Goal: Information Seeking & Learning: Learn about a topic

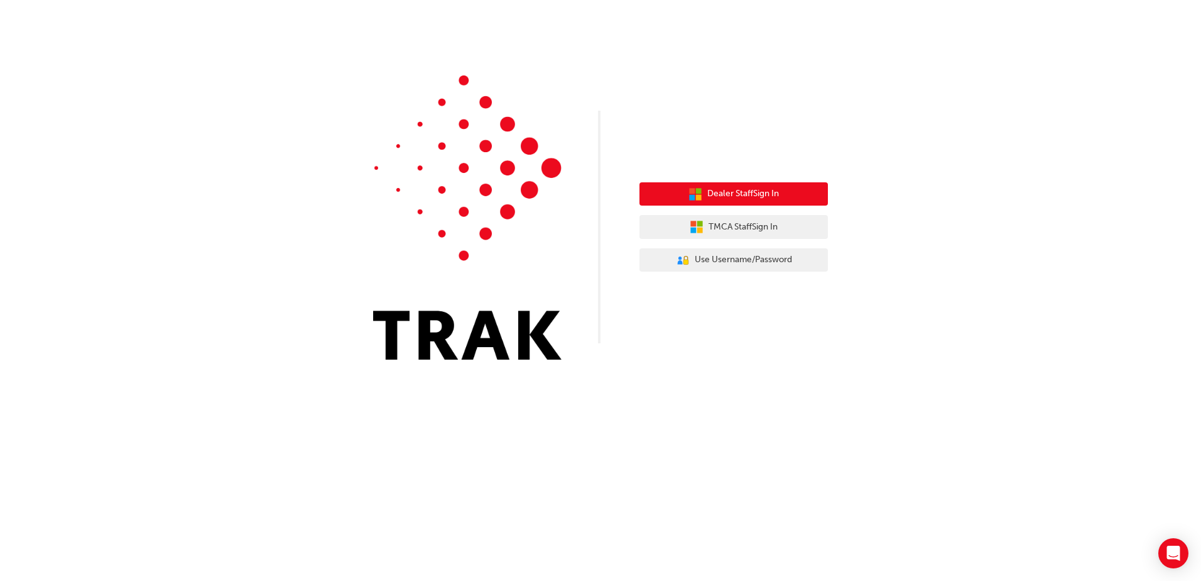
click at [741, 194] on span "Dealer Staff Sign In" at bounding box center [744, 194] width 72 height 14
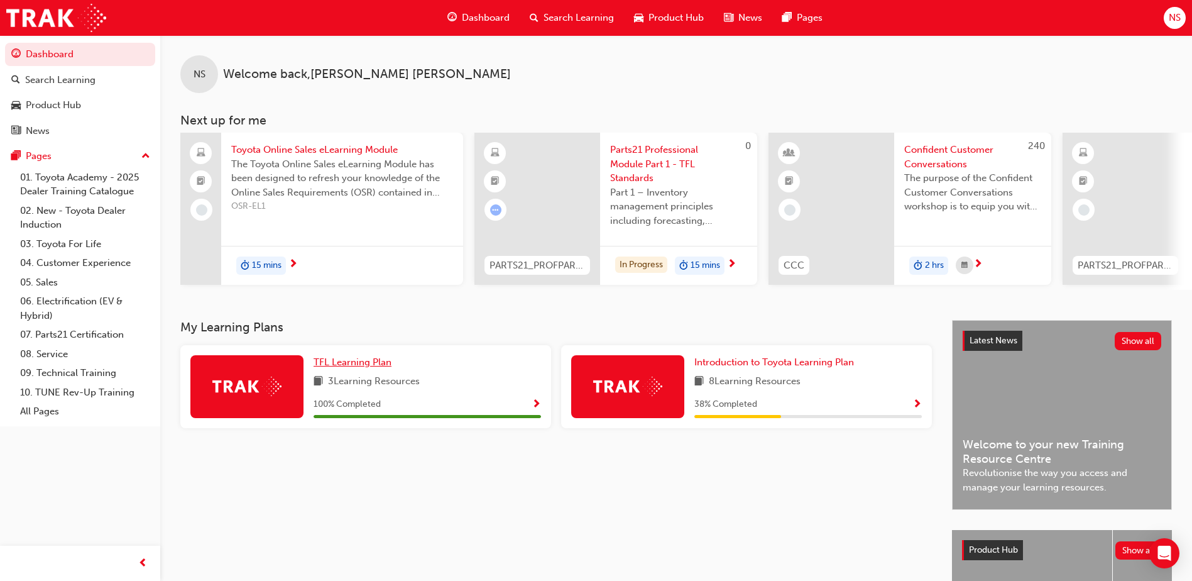
click at [339, 366] on span "TFL Learning Plan" at bounding box center [353, 361] width 78 height 11
click at [723, 368] on span "Introduction to Toyota Learning Plan" at bounding box center [774, 361] width 160 height 11
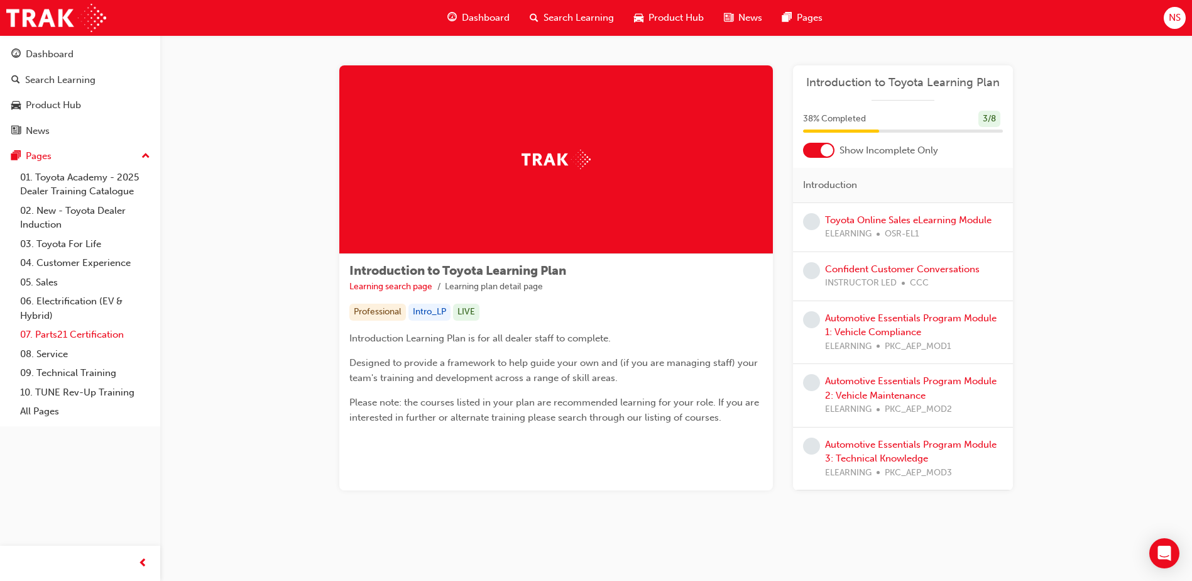
click at [79, 334] on link "07. Parts21 Certification" at bounding box center [85, 334] width 140 height 19
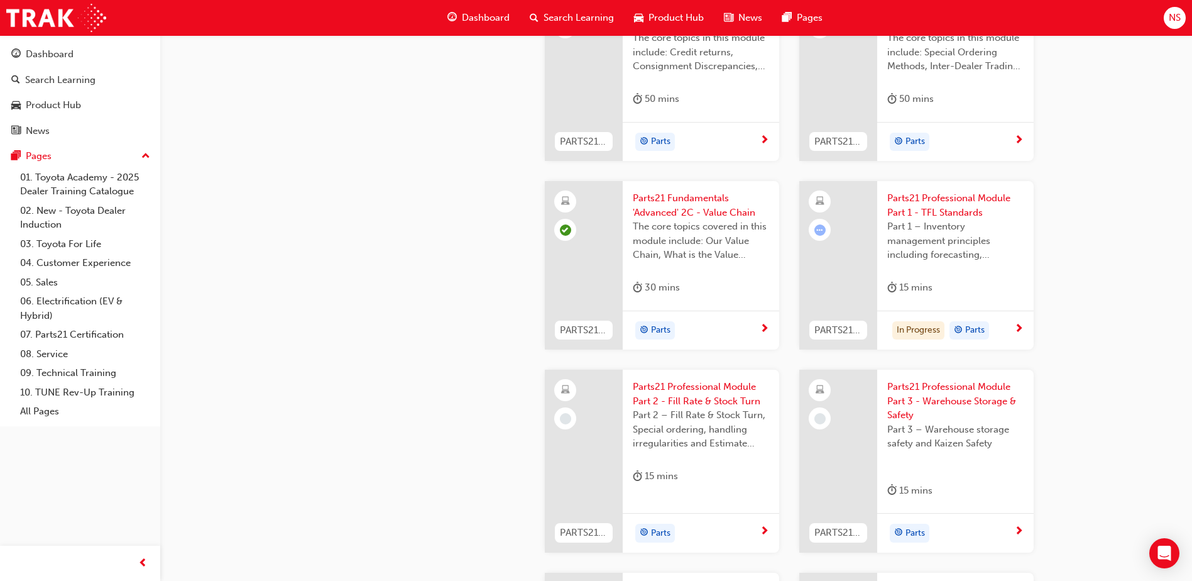
scroll to position [1822, 0]
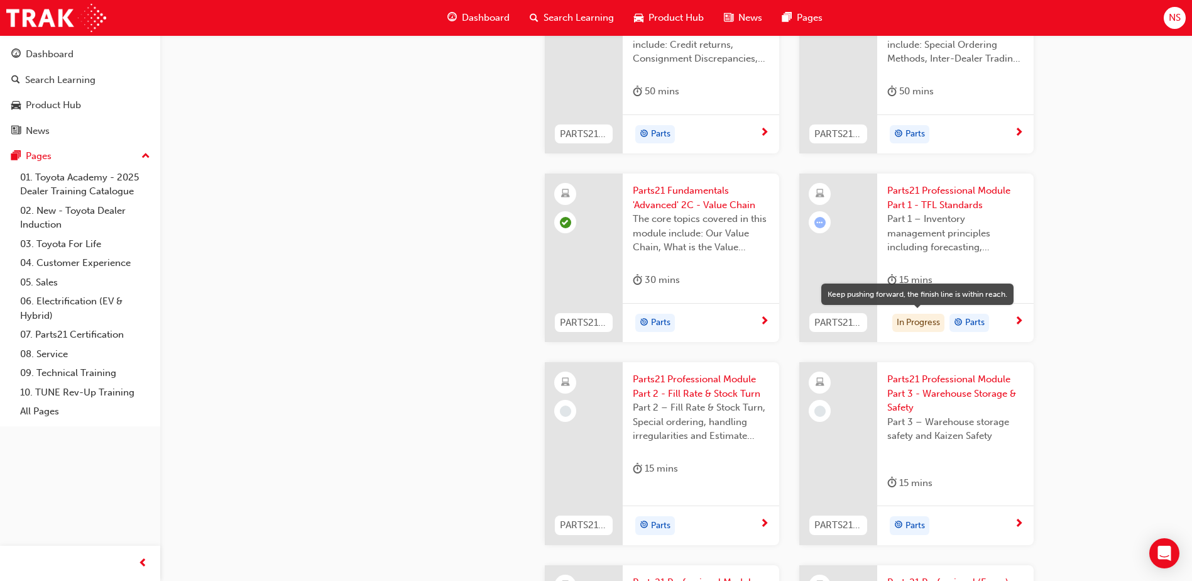
click at [907, 322] on div "In Progress" at bounding box center [918, 323] width 52 height 19
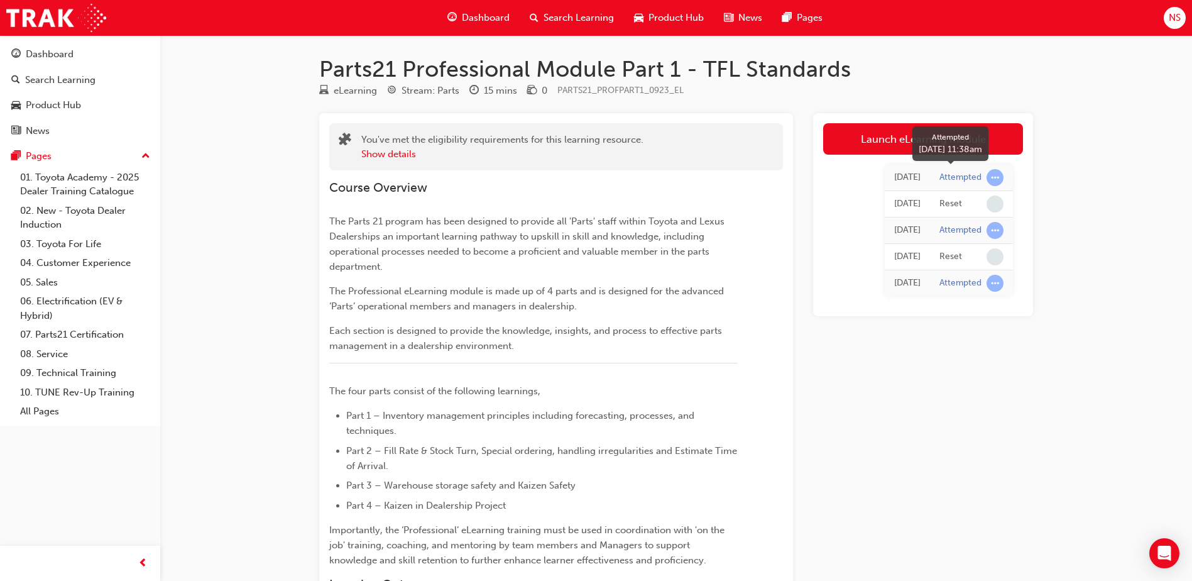
click at [993, 175] on span "learningRecordVerb_ATTEMPT-icon" at bounding box center [995, 177] width 17 height 17
click at [861, 144] on link "Launch eLearning module" at bounding box center [923, 138] width 200 height 31
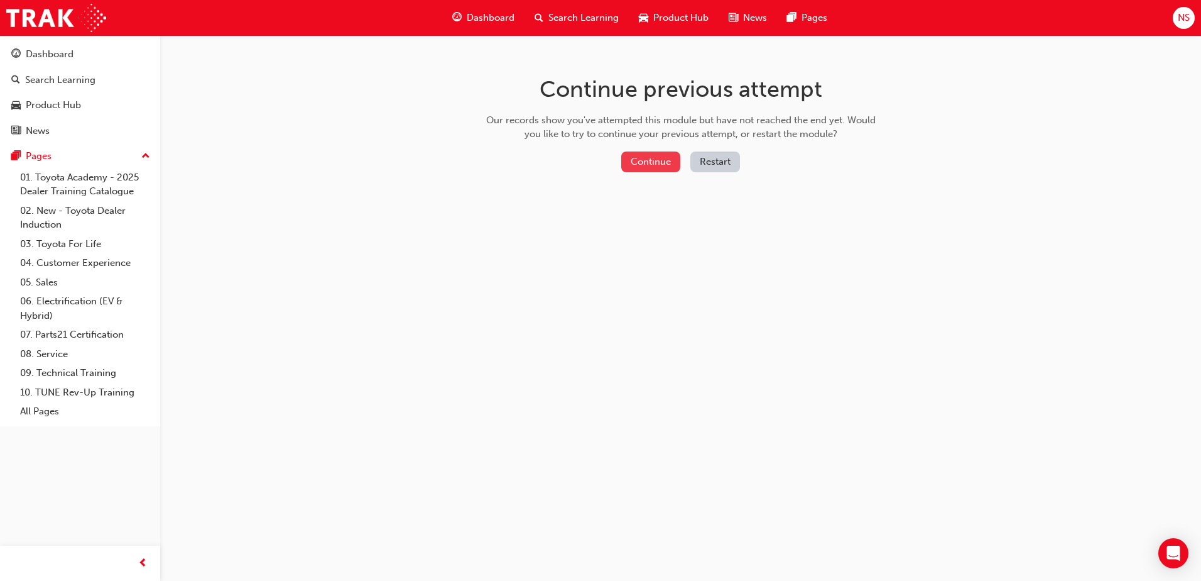
click at [665, 161] on button "Continue" at bounding box center [650, 161] width 59 height 21
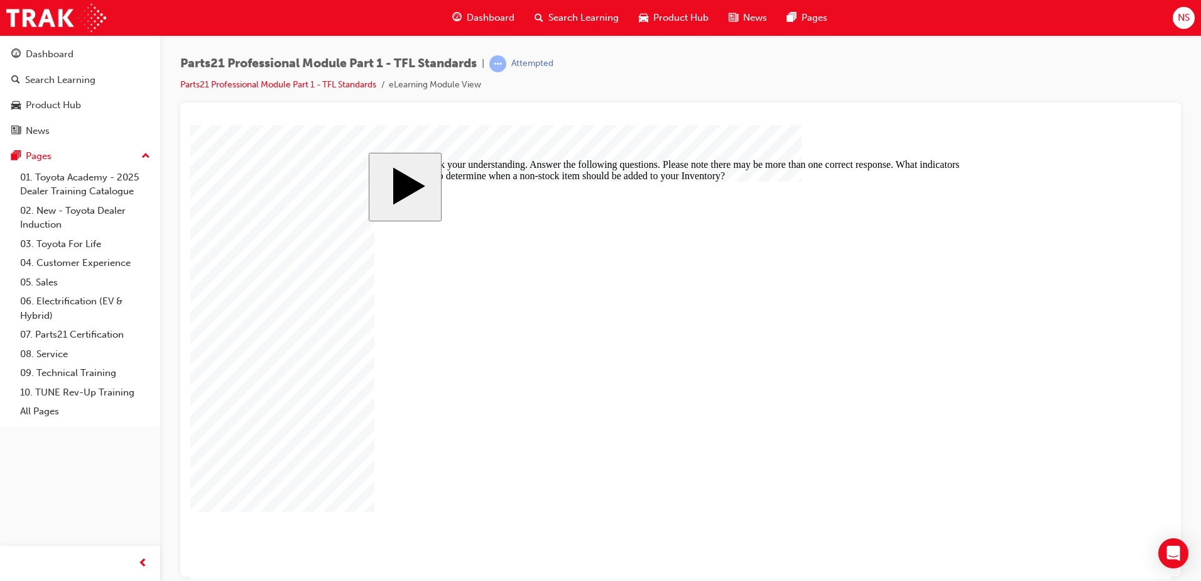
checkbox input "true"
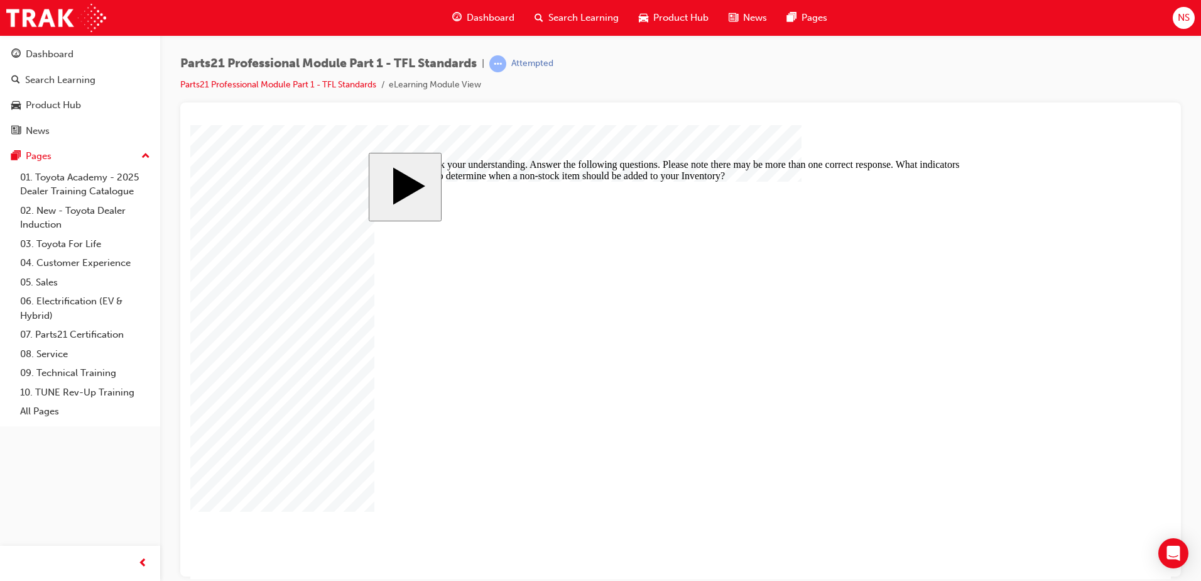
checkbox input "false"
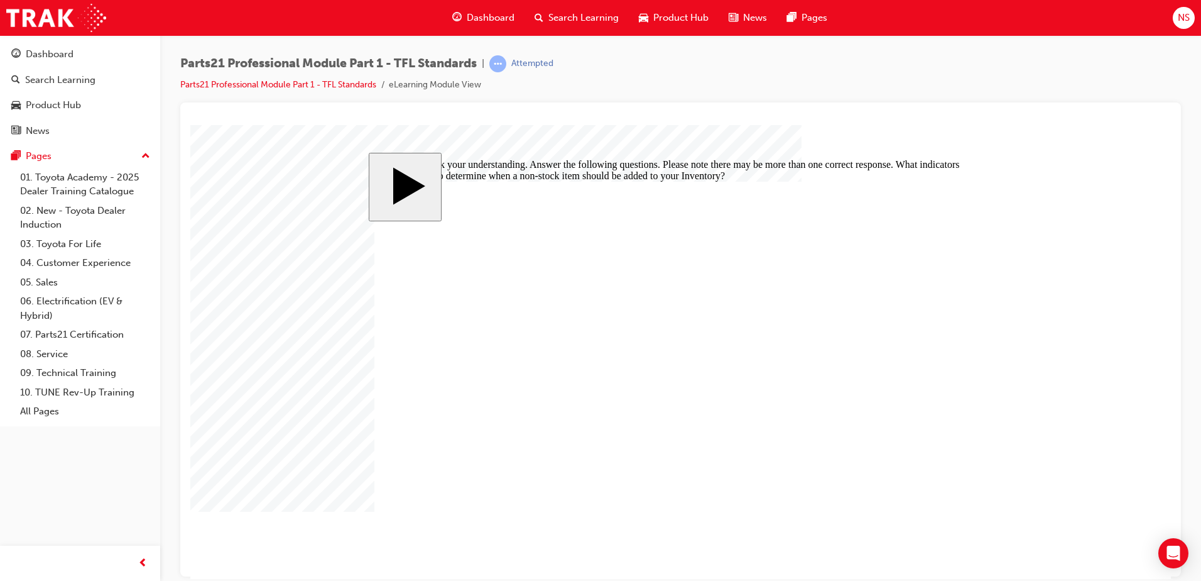
checkbox input "false"
checkbox input "true"
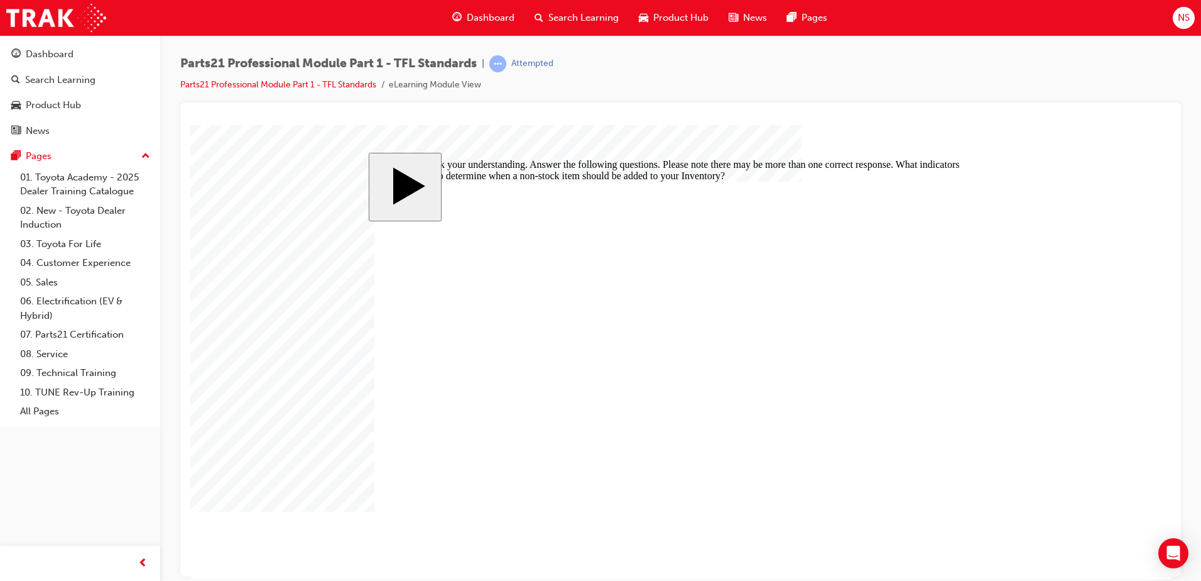
checkbox input "false"
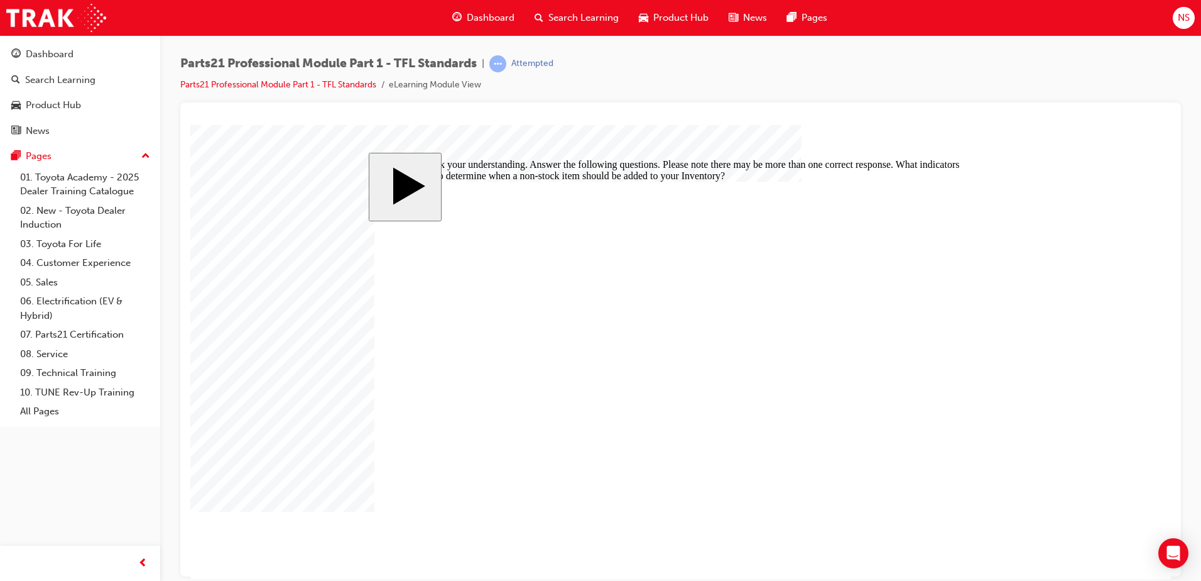
drag, startPoint x: 391, startPoint y: 287, endPoint x: 914, endPoint y: 279, distance: 523.5
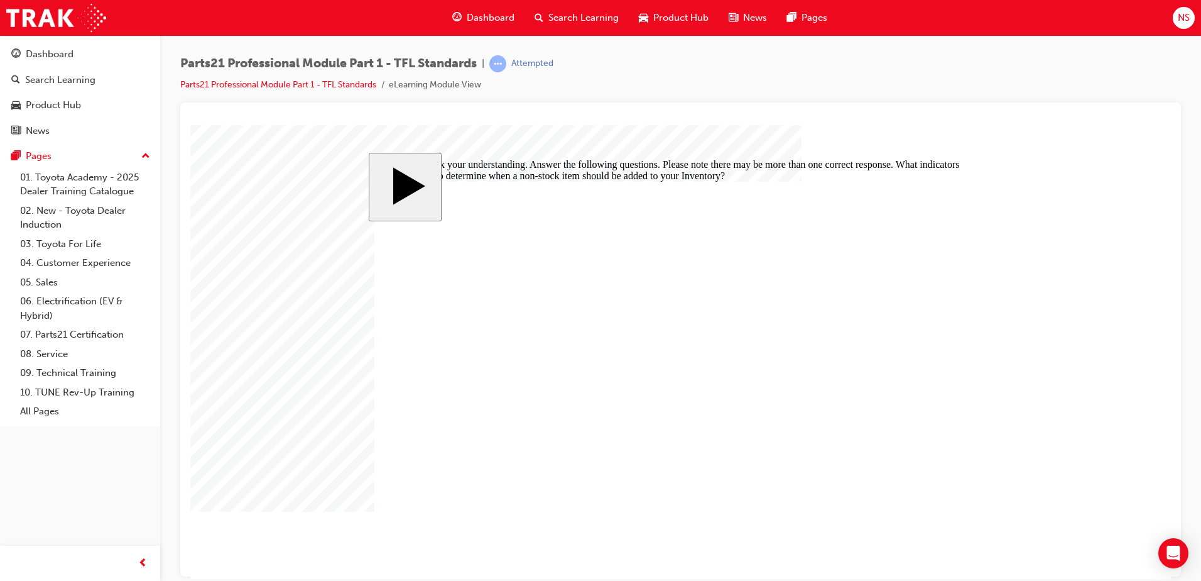
click at [1039, 132] on body "slide: Let’s check your understanding. Answer the following questions. Please n…" at bounding box center [680, 351] width 981 height 454
checkbox input "true"
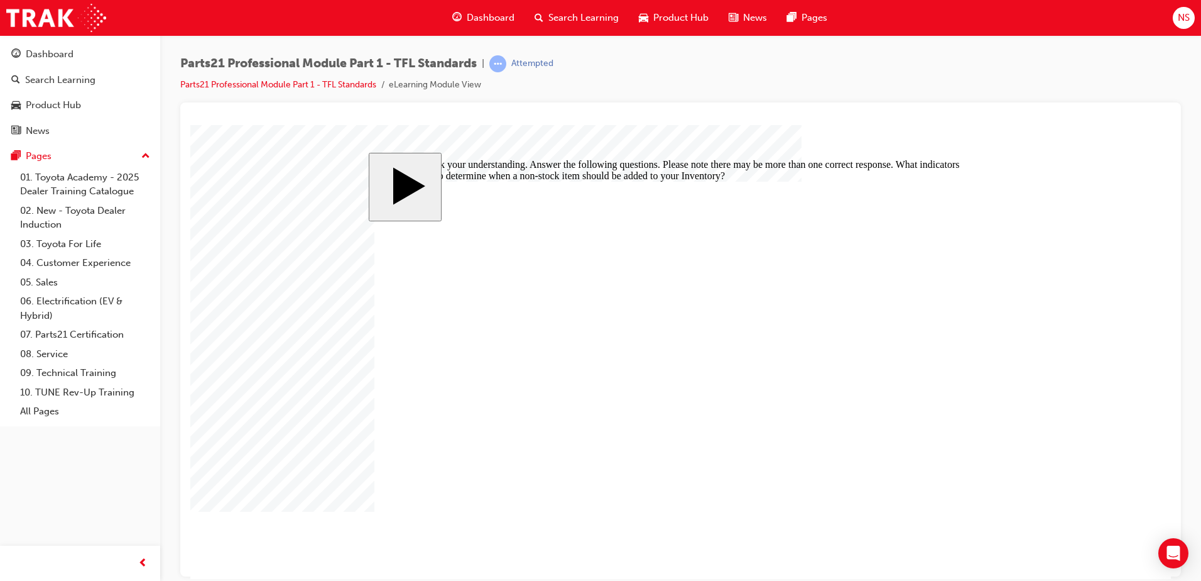
checkbox input "true"
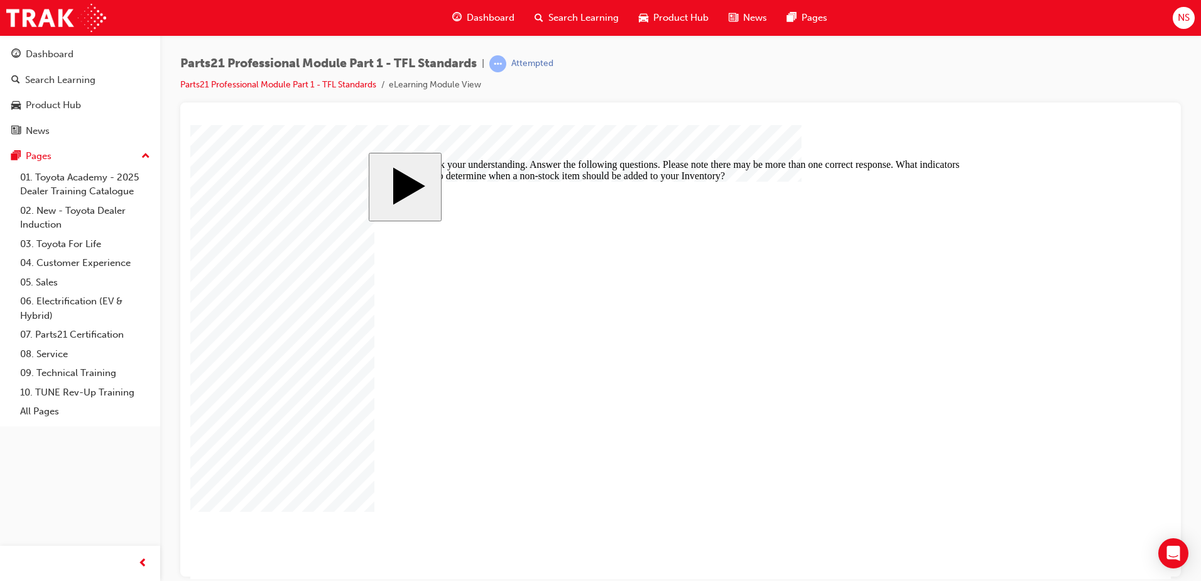
checkbox input "false"
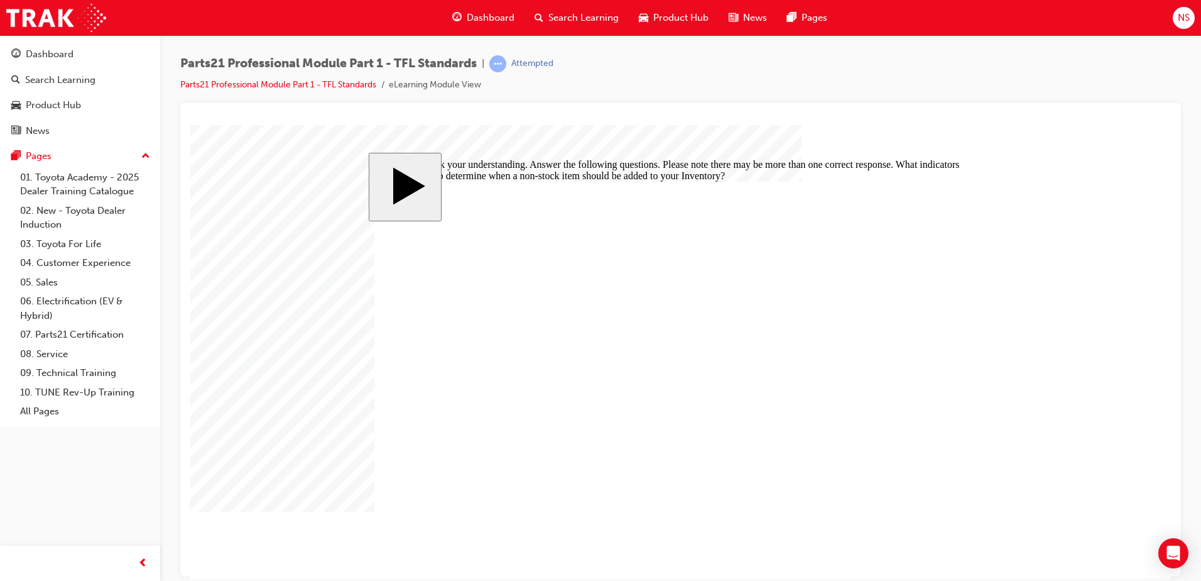
checkbox input "true"
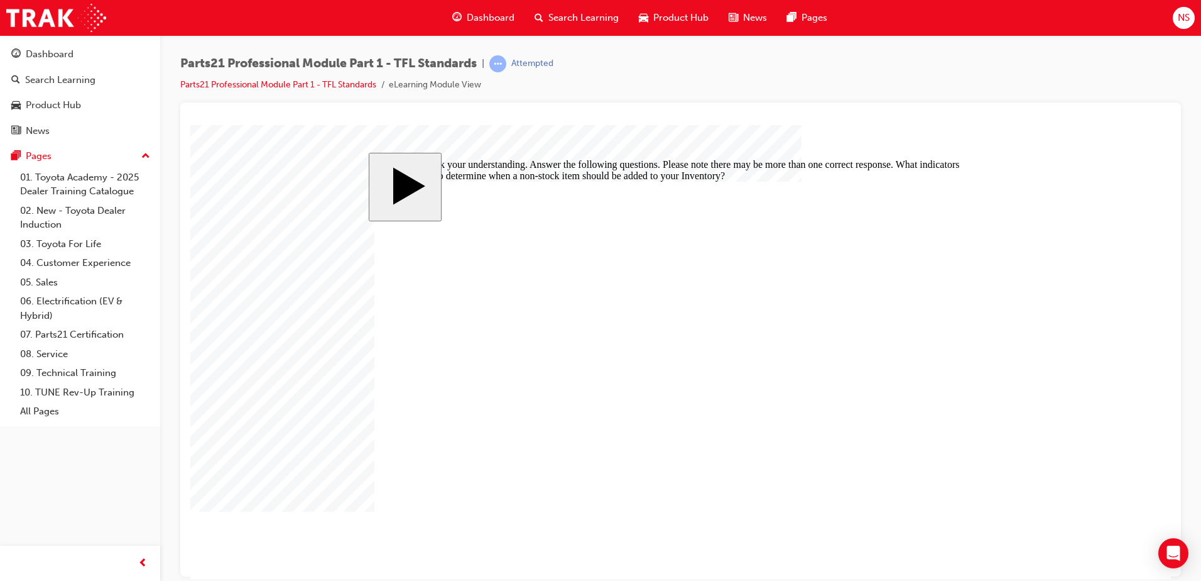
checkbox input "false"
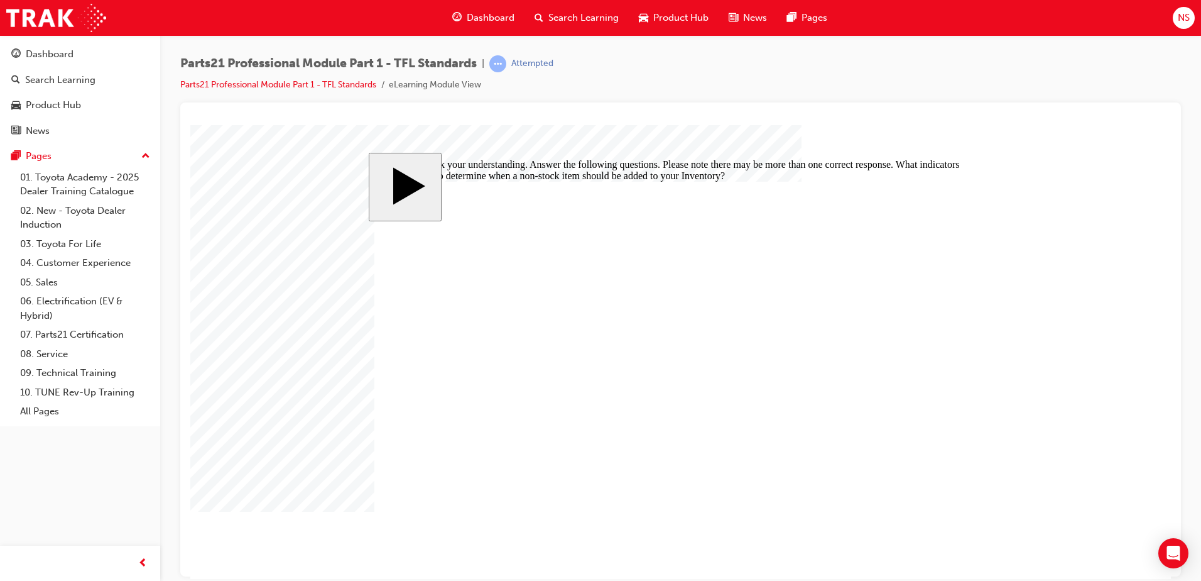
checkbox input "false"
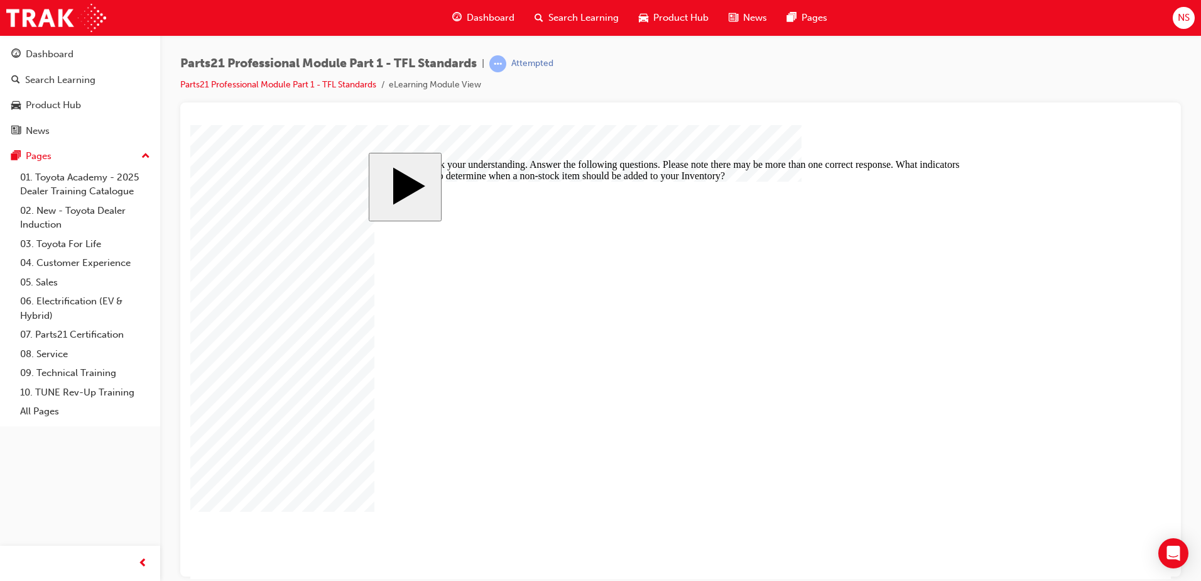
checkbox input "false"
checkbox input "true"
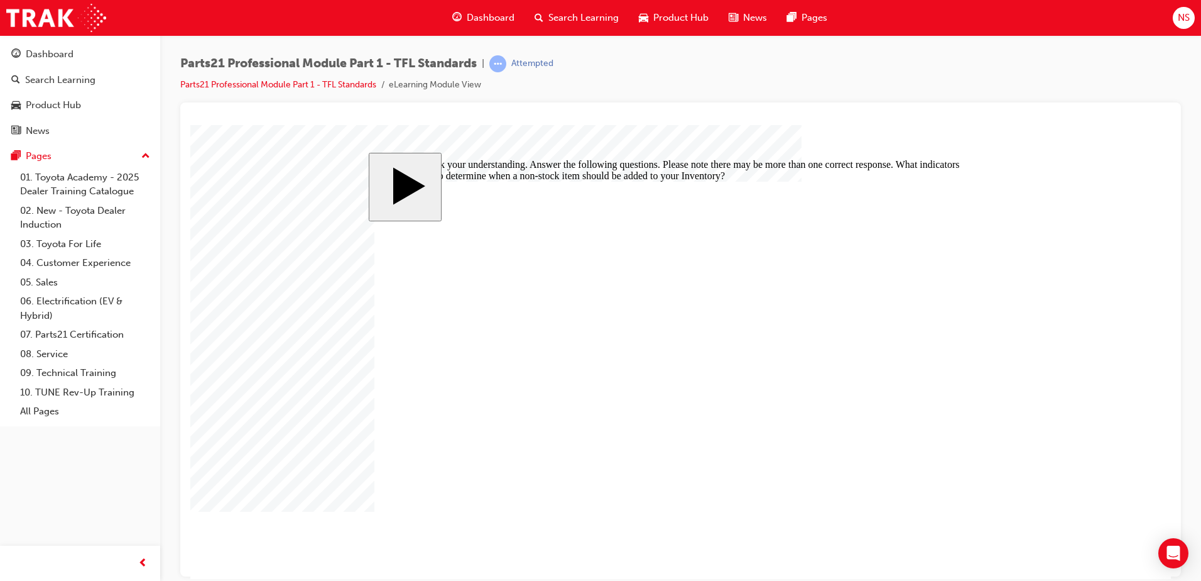
checkbox input "false"
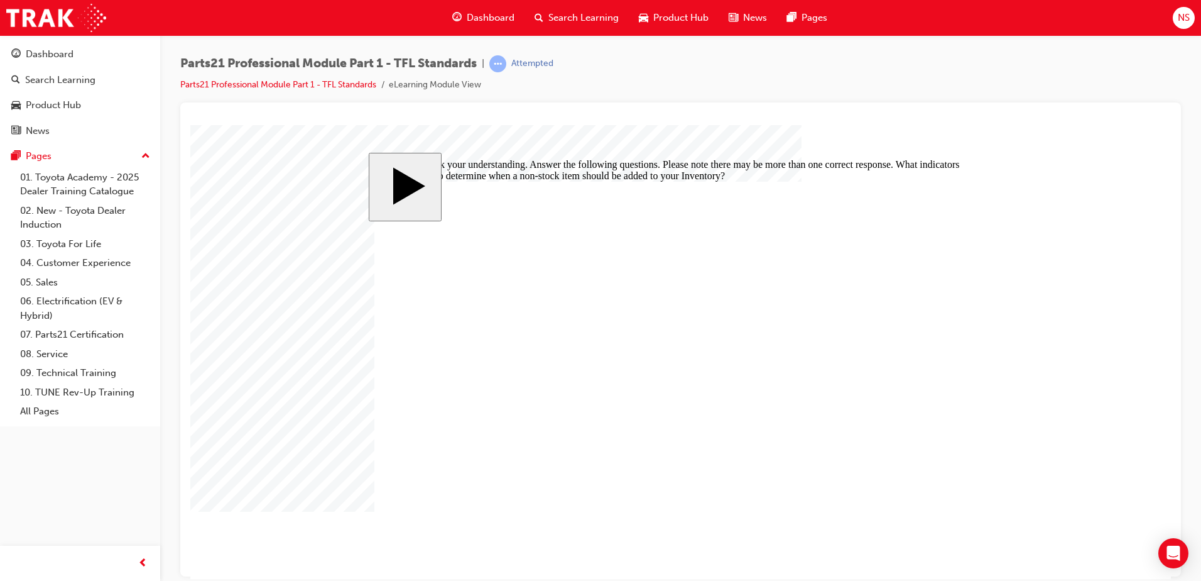
checkbox input "false"
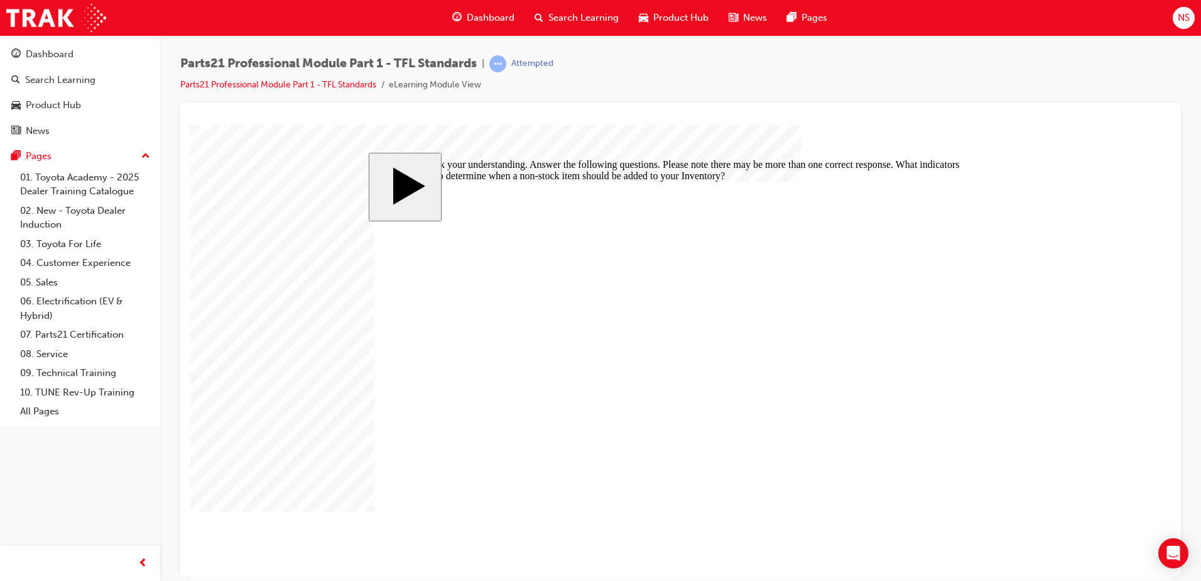
checkbox input "false"
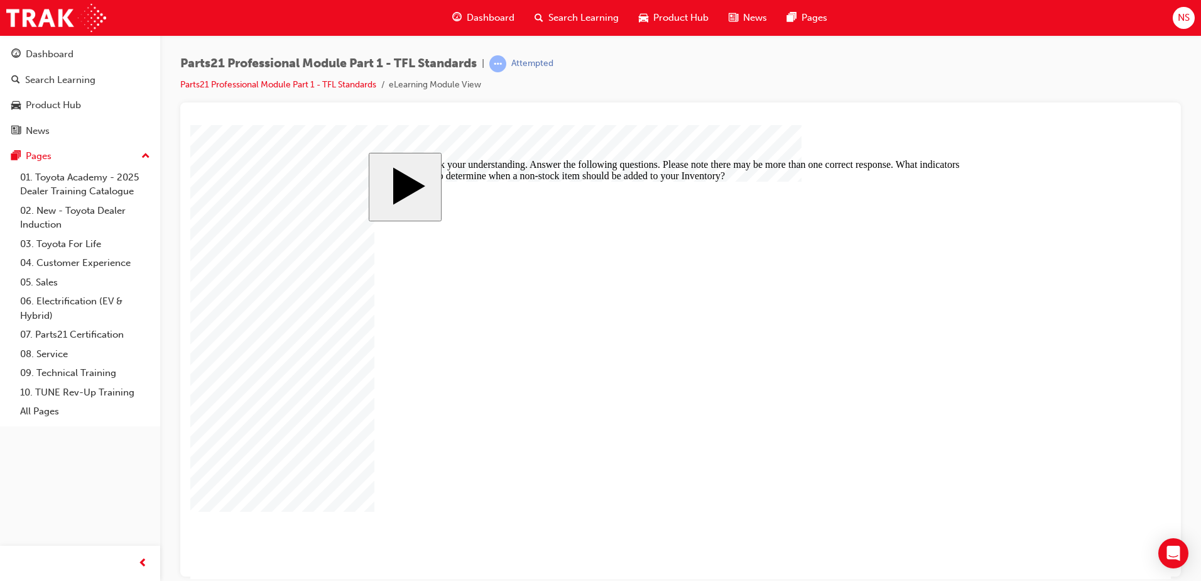
checkbox input "true"
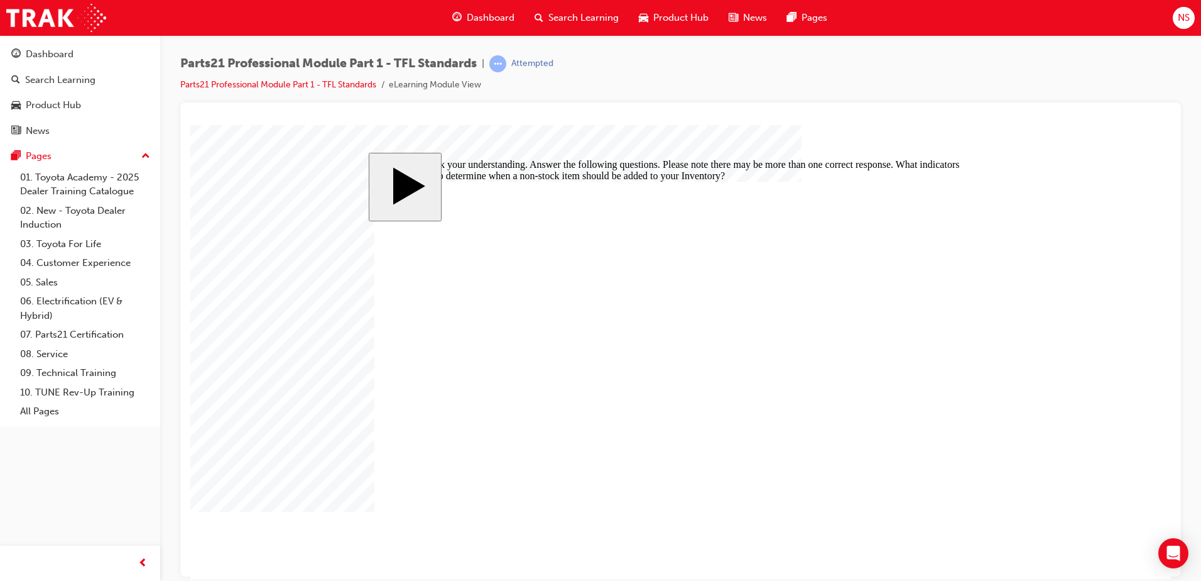
drag, startPoint x: 409, startPoint y: 363, endPoint x: 420, endPoint y: 366, distance: 11.7
checkbox input "false"
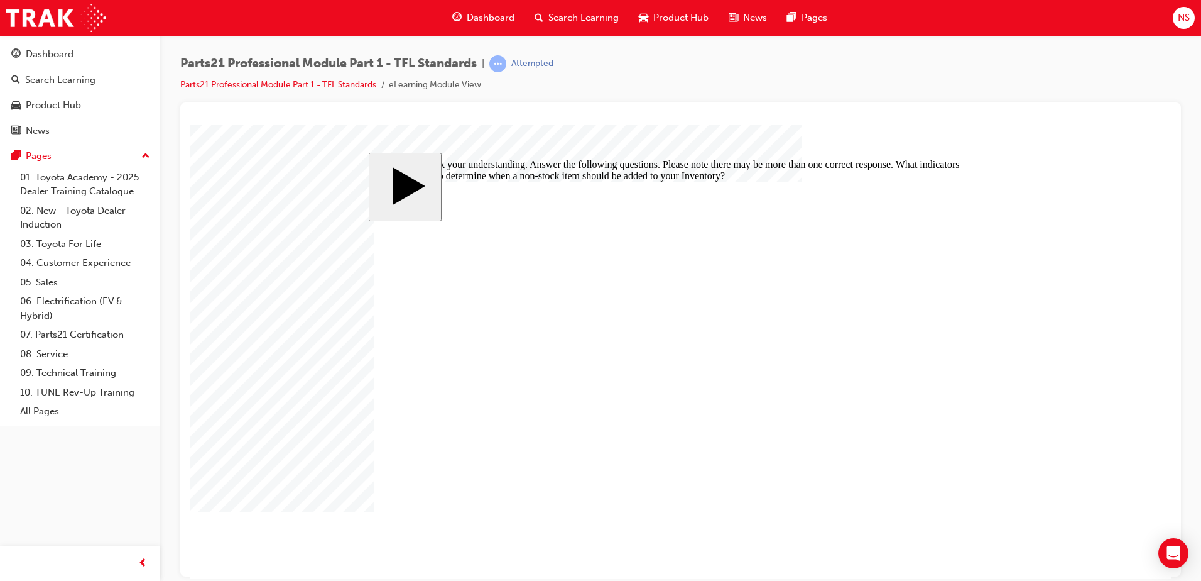
checkbox input "false"
checkbox input "true"
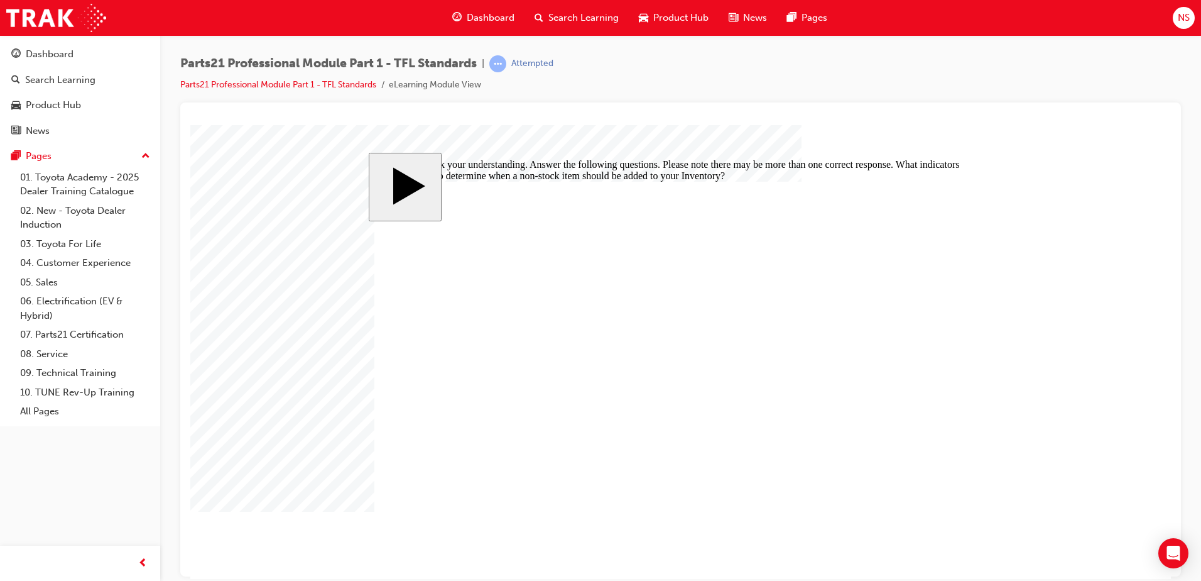
checkbox input "true"
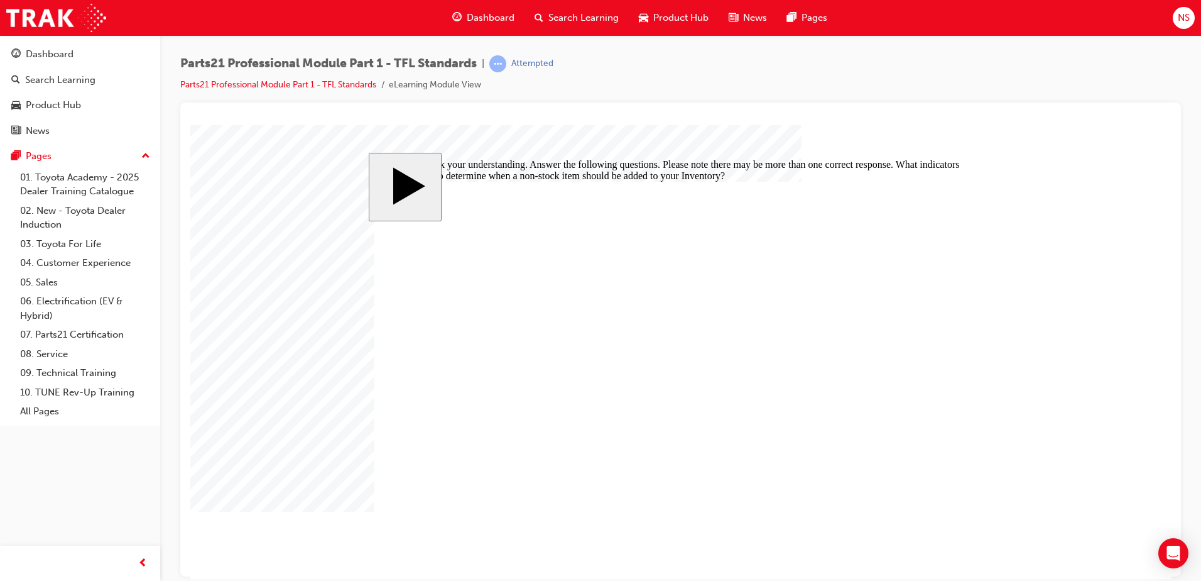
checkbox input "true"
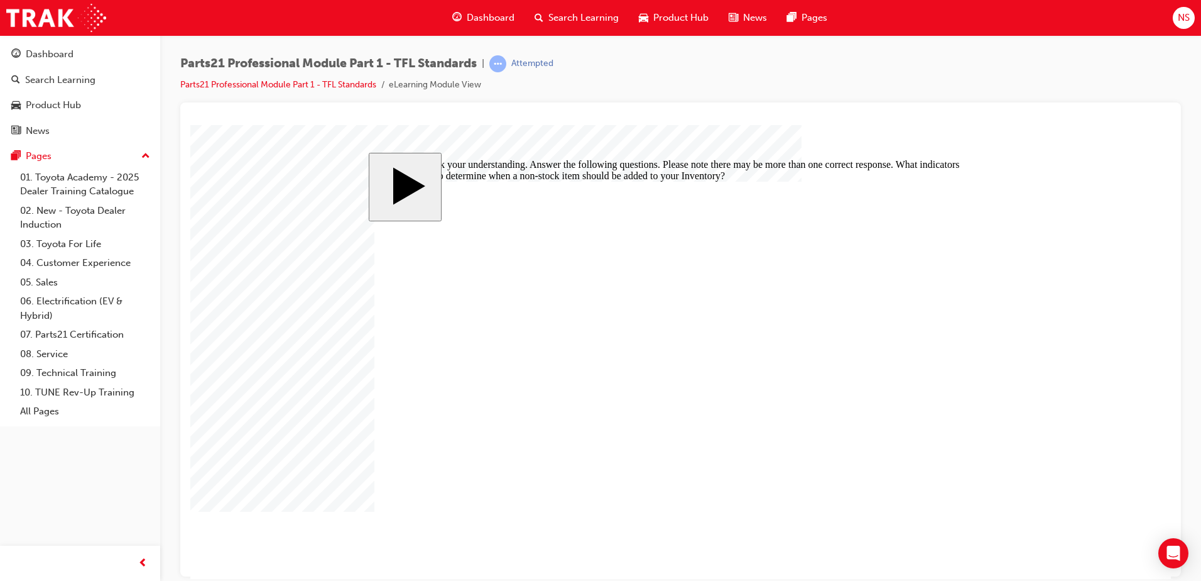
checkbox input "true"
checkbox input "false"
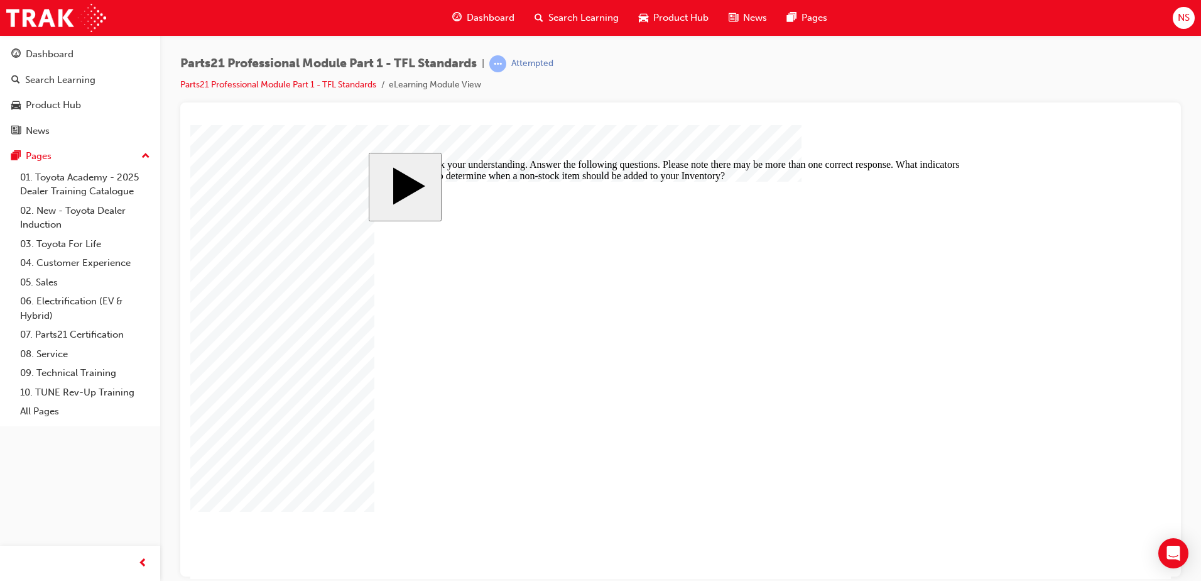
checkbox input "true"
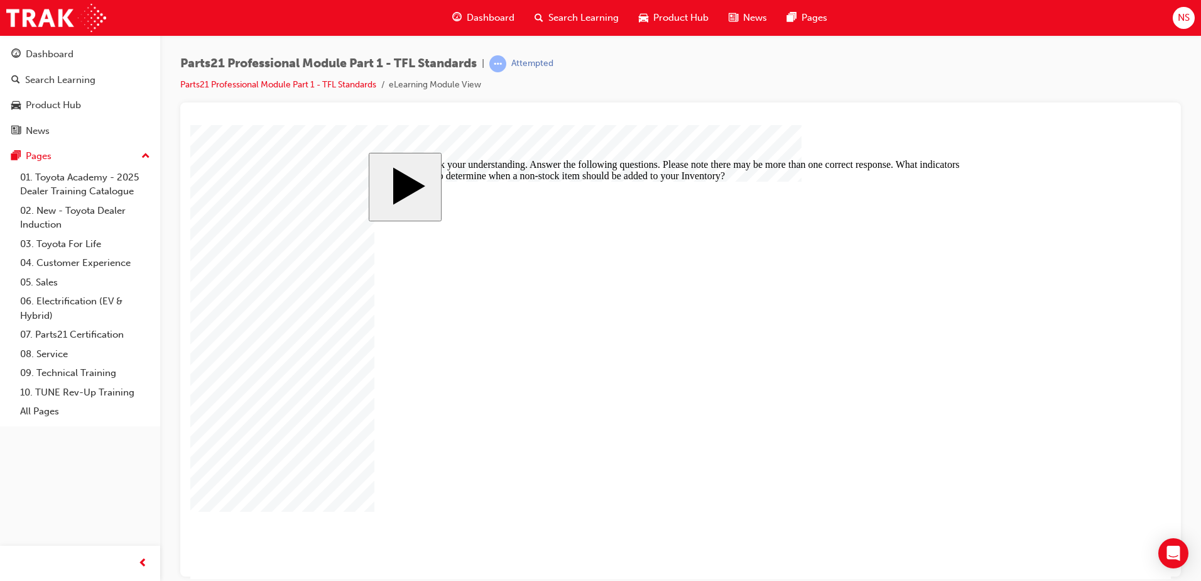
checkbox input "true"
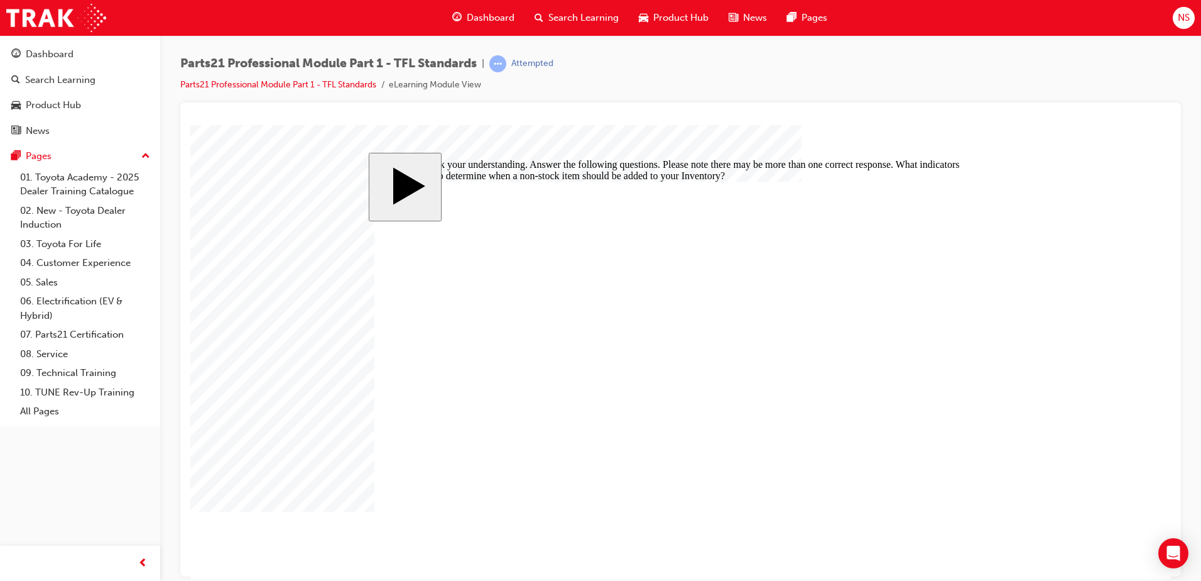
checkbox input "false"
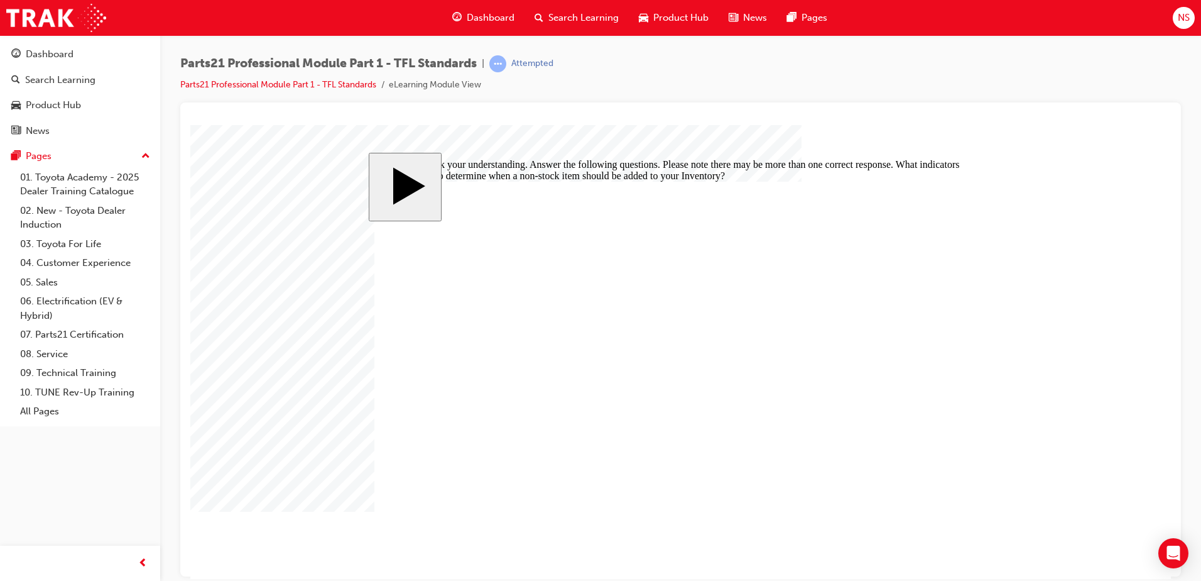
checkbox input "true"
drag, startPoint x: 410, startPoint y: 400, endPoint x: 410, endPoint y: 390, distance: 10.1
checkbox input "true"
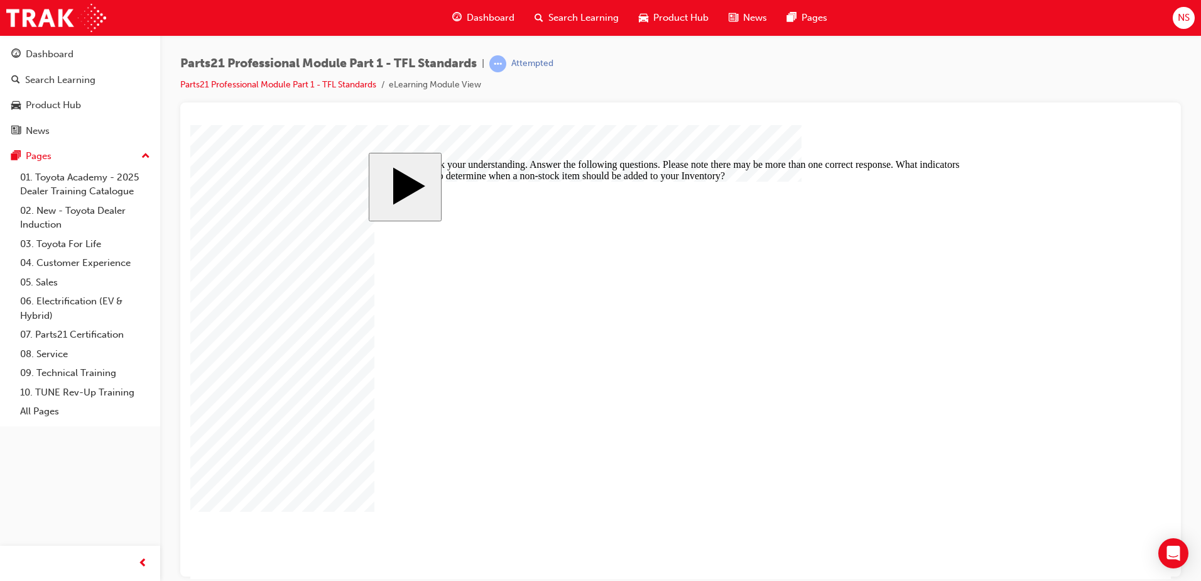
checkbox input "true"
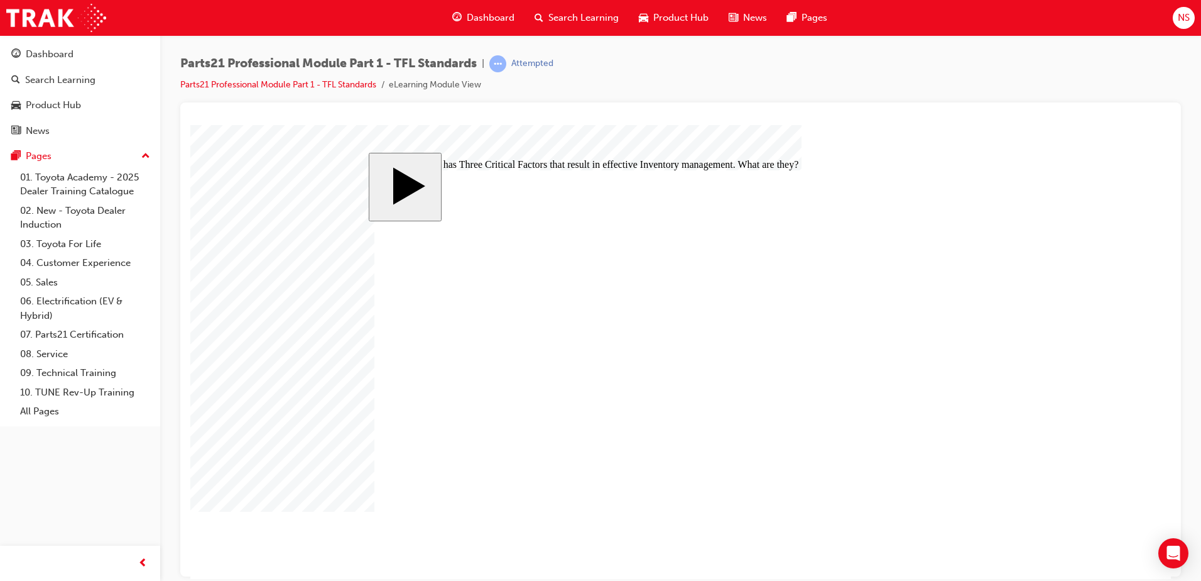
checkbox input "true"
drag, startPoint x: 730, startPoint y: 329, endPoint x: 446, endPoint y: 410, distance: 295.2
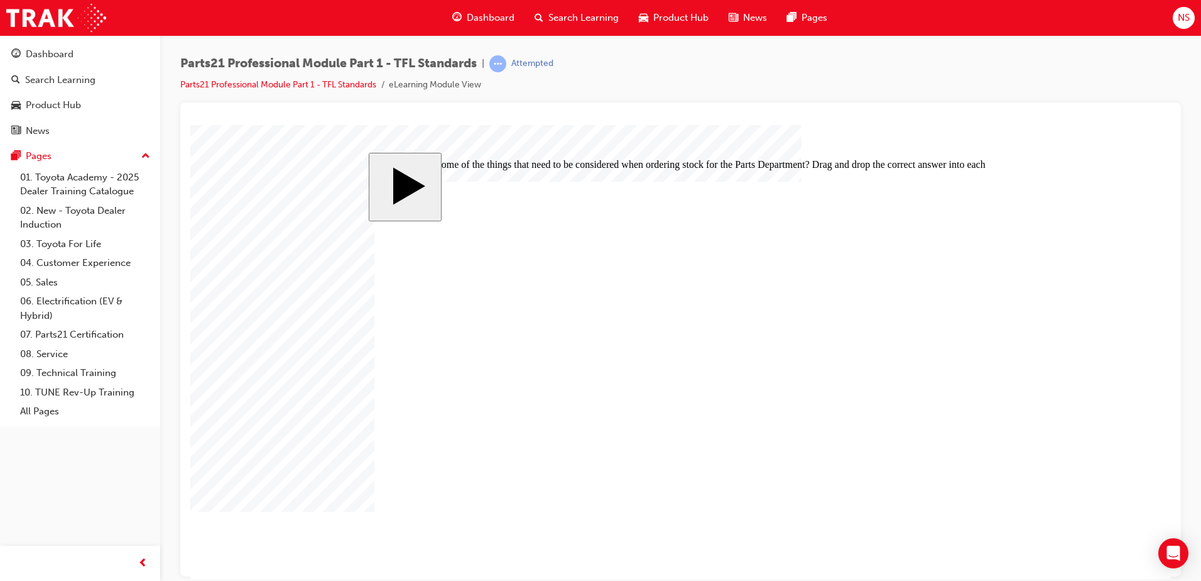
drag, startPoint x: 725, startPoint y: 368, endPoint x: 449, endPoint y: 368, distance: 275.9
drag, startPoint x: 449, startPoint y: 368, endPoint x: 713, endPoint y: 369, distance: 263.9
drag, startPoint x: 492, startPoint y: 331, endPoint x: 639, endPoint y: 342, distance: 147.4
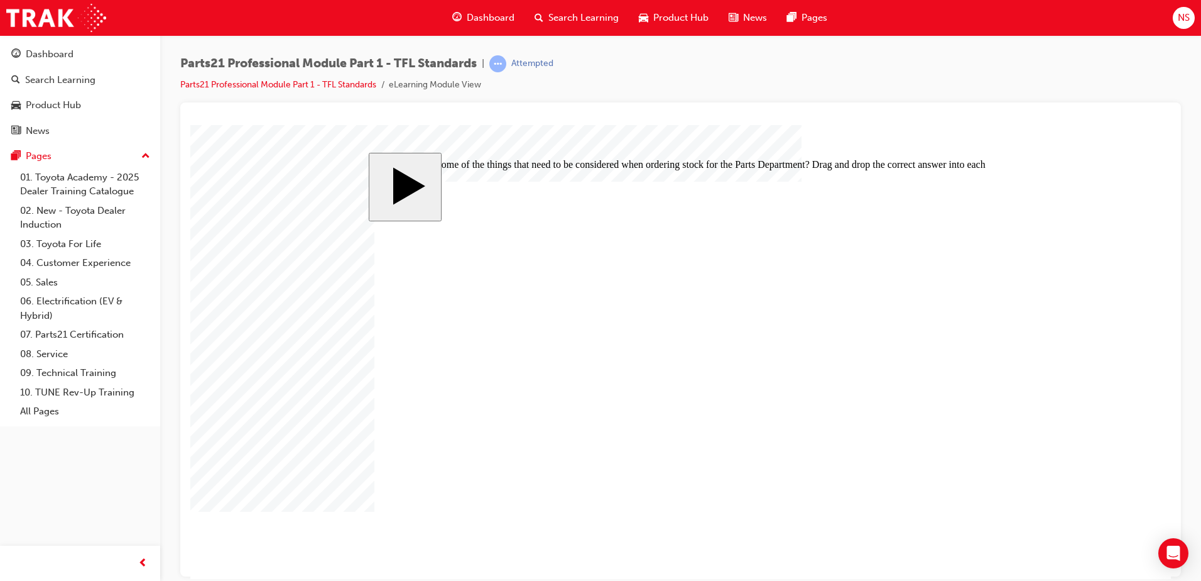
drag, startPoint x: 746, startPoint y: 325, endPoint x: 755, endPoint y: 326, distance: 8.2
drag, startPoint x: 741, startPoint y: 332, endPoint x: 728, endPoint y: 332, distance: 13.8
drag, startPoint x: 709, startPoint y: 373, endPoint x: 704, endPoint y: 332, distance: 41.1
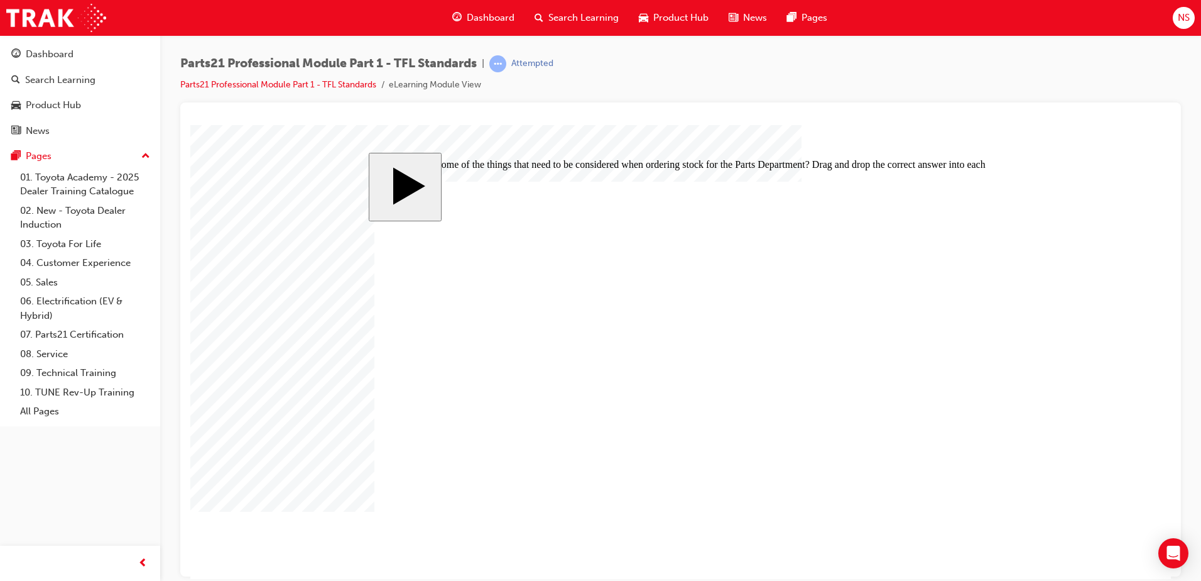
drag, startPoint x: 738, startPoint y: 368, endPoint x: 720, endPoint y: 367, distance: 18.3
drag, startPoint x: 707, startPoint y: 412, endPoint x: 709, endPoint y: 370, distance: 42.2
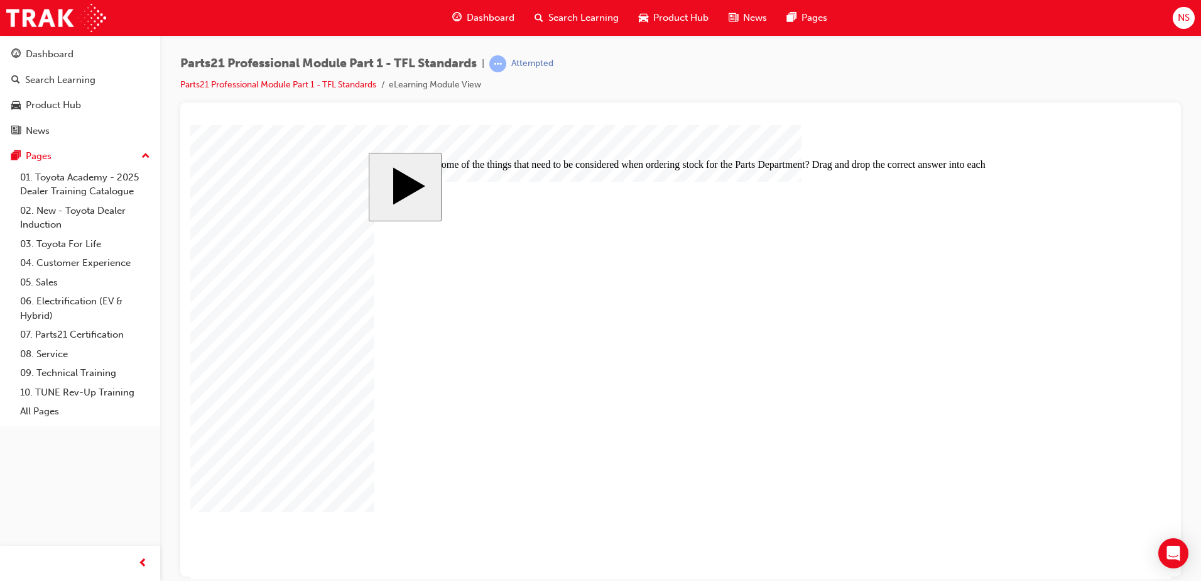
drag, startPoint x: 743, startPoint y: 413, endPoint x: 735, endPoint y: 415, distance: 8.3
drag, startPoint x: 701, startPoint y: 368, endPoint x: 701, endPoint y: 410, distance: 41.5
drag, startPoint x: 709, startPoint y: 367, endPoint x: 692, endPoint y: 368, distance: 17.0
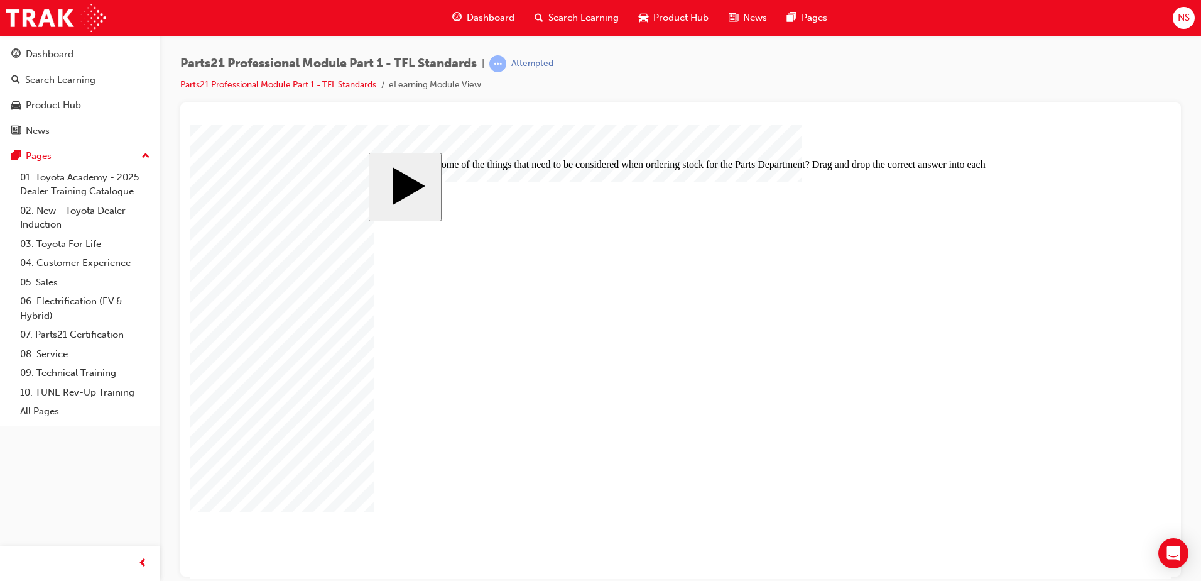
drag, startPoint x: 707, startPoint y: 332, endPoint x: 708, endPoint y: 372, distance: 39.6
drag, startPoint x: 733, startPoint y: 324, endPoint x: 716, endPoint y: 324, distance: 17.0
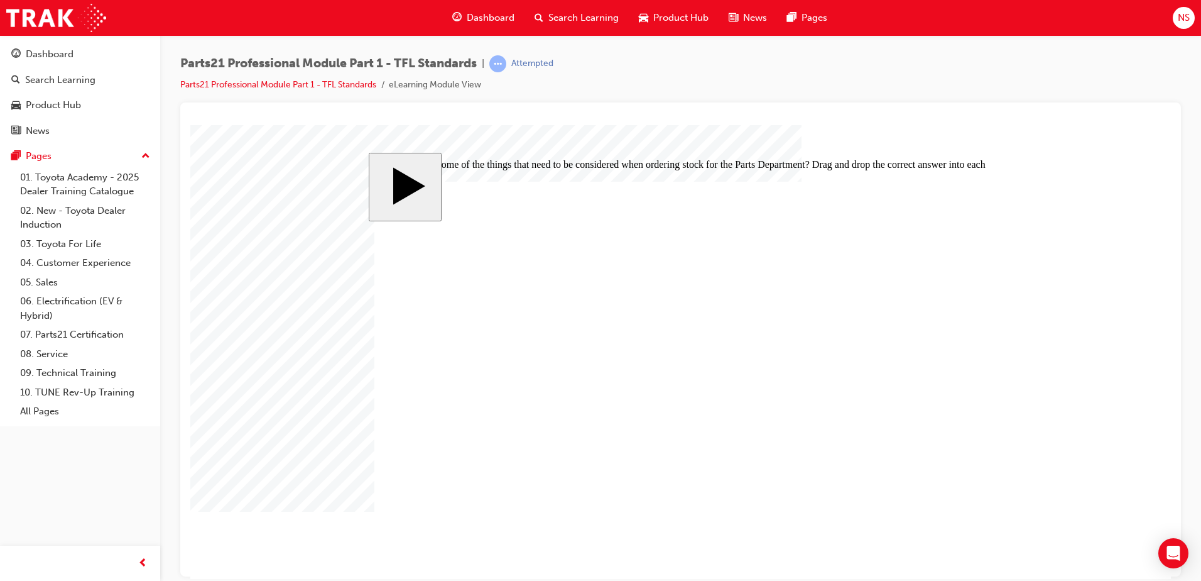
drag, startPoint x: 696, startPoint y: 366, endPoint x: 696, endPoint y: 408, distance: 41.5
drag, startPoint x: 699, startPoint y: 373, endPoint x: 681, endPoint y: 374, distance: 18.9
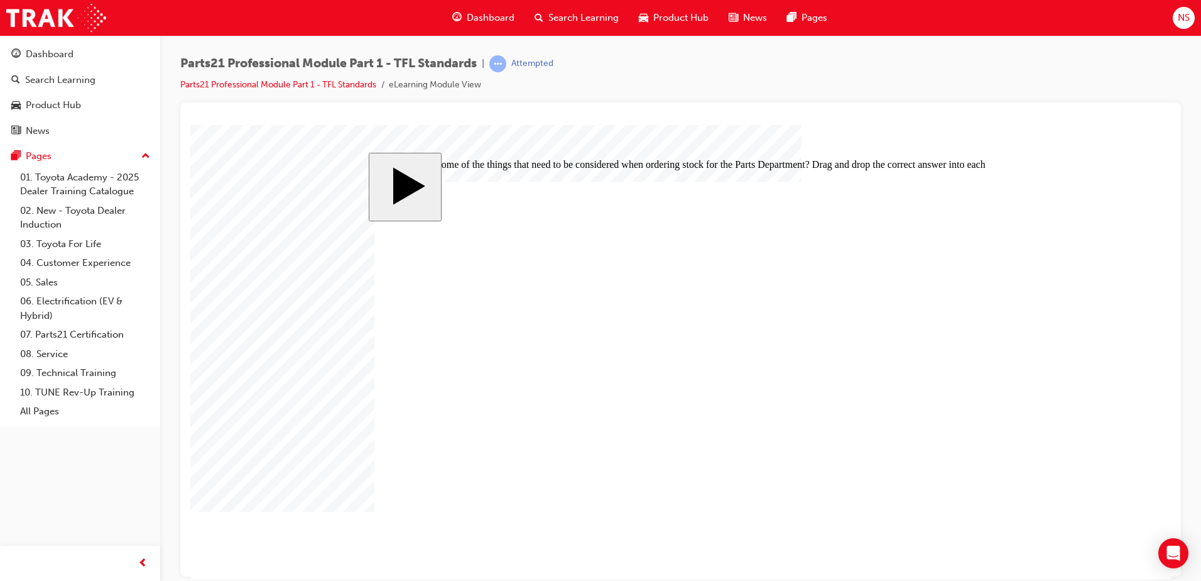
drag, startPoint x: 703, startPoint y: 412, endPoint x: 702, endPoint y: 331, distance: 81.1
drag, startPoint x: 721, startPoint y: 413, endPoint x: 703, endPoint y: 414, distance: 18.3
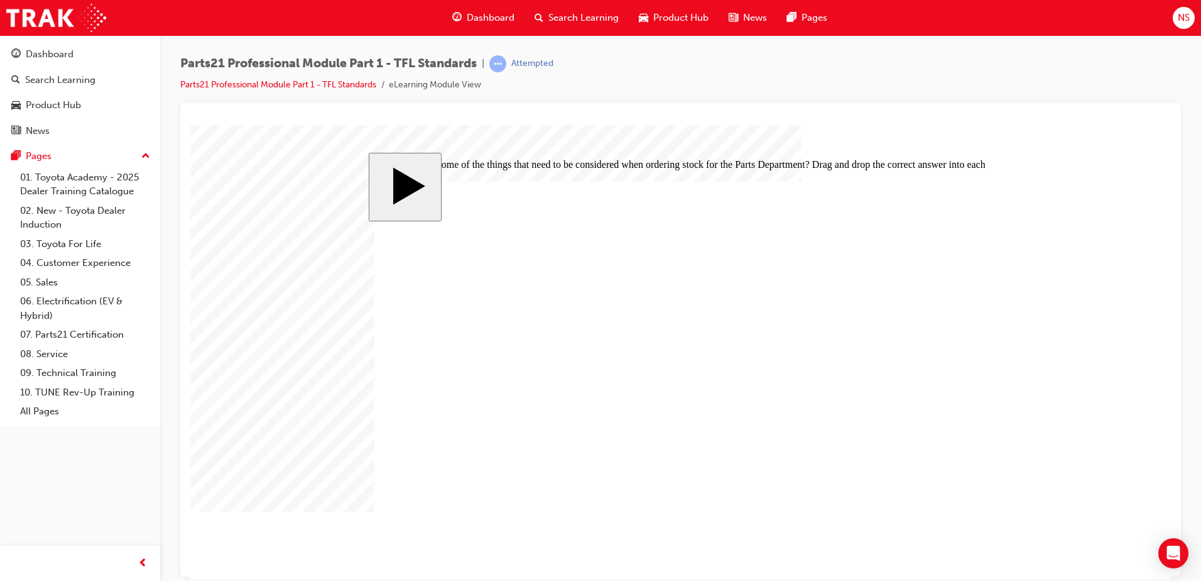
drag, startPoint x: 694, startPoint y: 375, endPoint x: 692, endPoint y: 412, distance: 37.7
drag, startPoint x: 709, startPoint y: 371, endPoint x: 694, endPoint y: 371, distance: 15.1
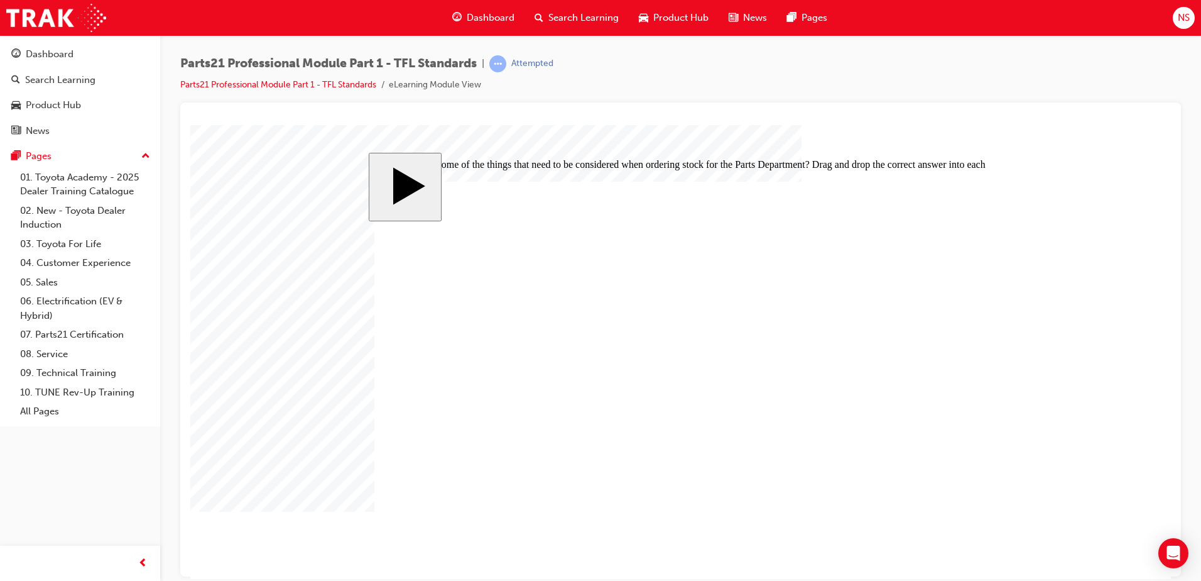
drag, startPoint x: 691, startPoint y: 332, endPoint x: 691, endPoint y: 373, distance: 41.5
drag, startPoint x: 715, startPoint y: 328, endPoint x: 697, endPoint y: 329, distance: 18.2
drag, startPoint x: 695, startPoint y: 410, endPoint x: 690, endPoint y: 329, distance: 81.2
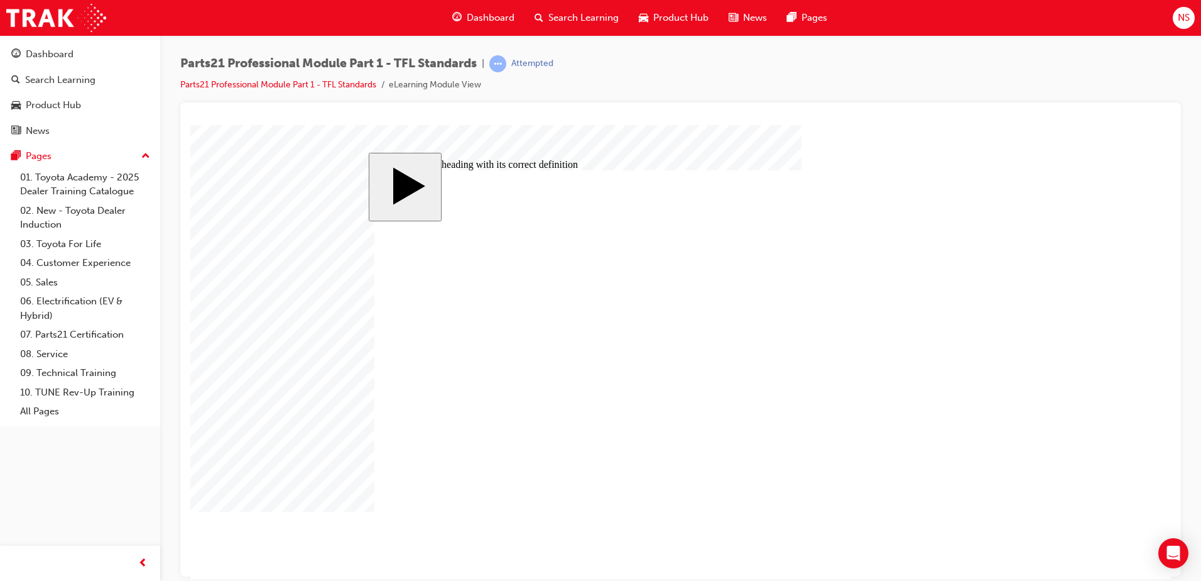
drag, startPoint x: 743, startPoint y: 380, endPoint x: 723, endPoint y: 299, distance: 83.5
drag, startPoint x: 740, startPoint y: 369, endPoint x: 723, endPoint y: 369, distance: 17.0
drag, startPoint x: 728, startPoint y: 336, endPoint x: 707, endPoint y: 337, distance: 21.4
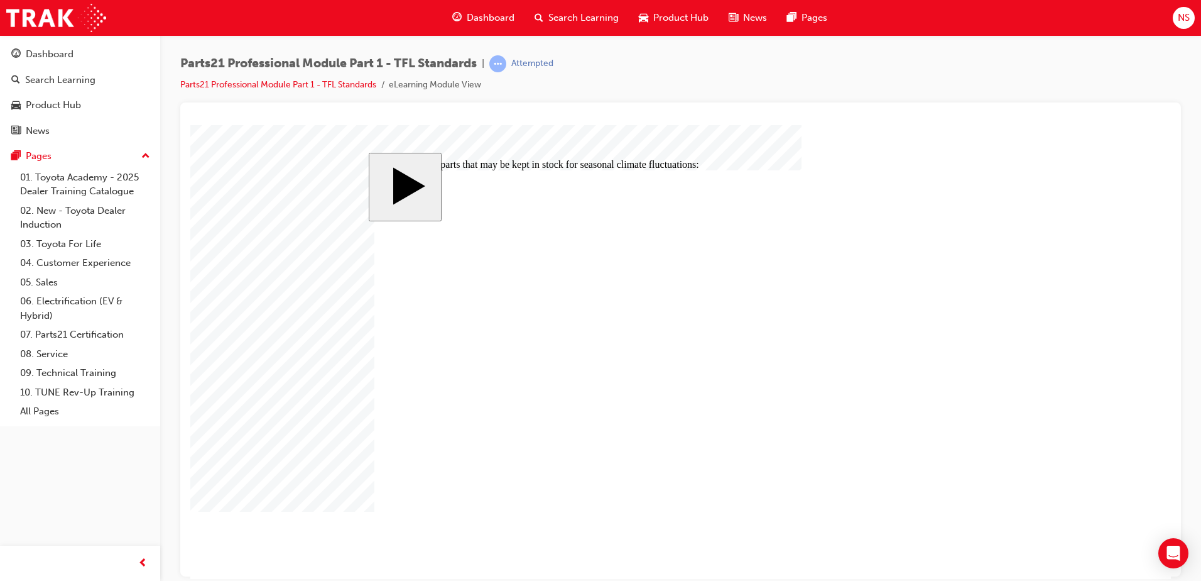
checkbox input "true"
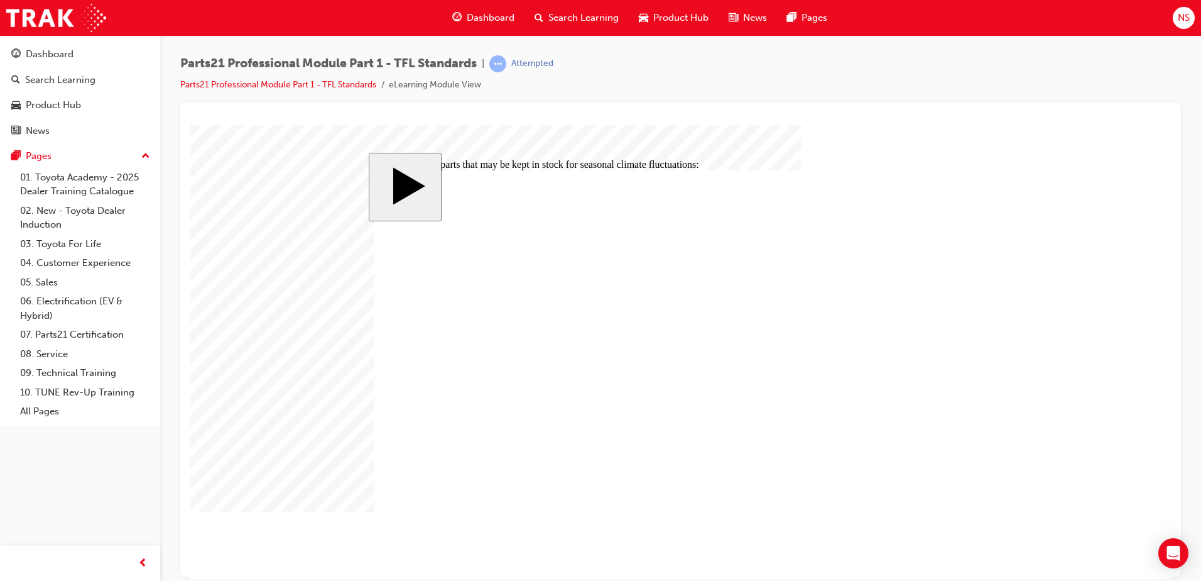
checkbox input "true"
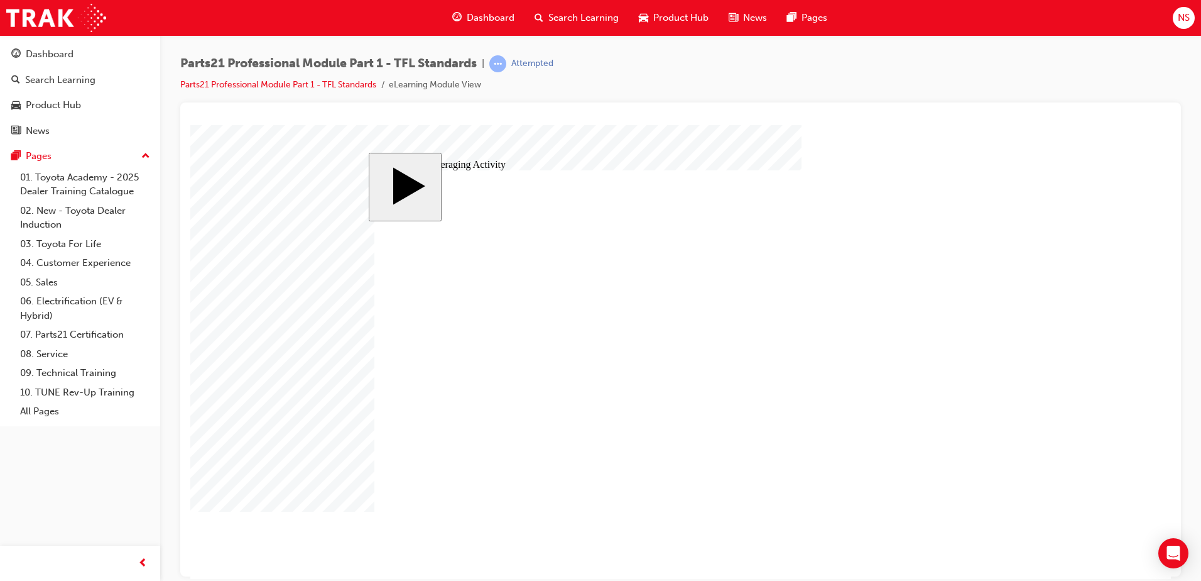
type input "3"
type input "30"
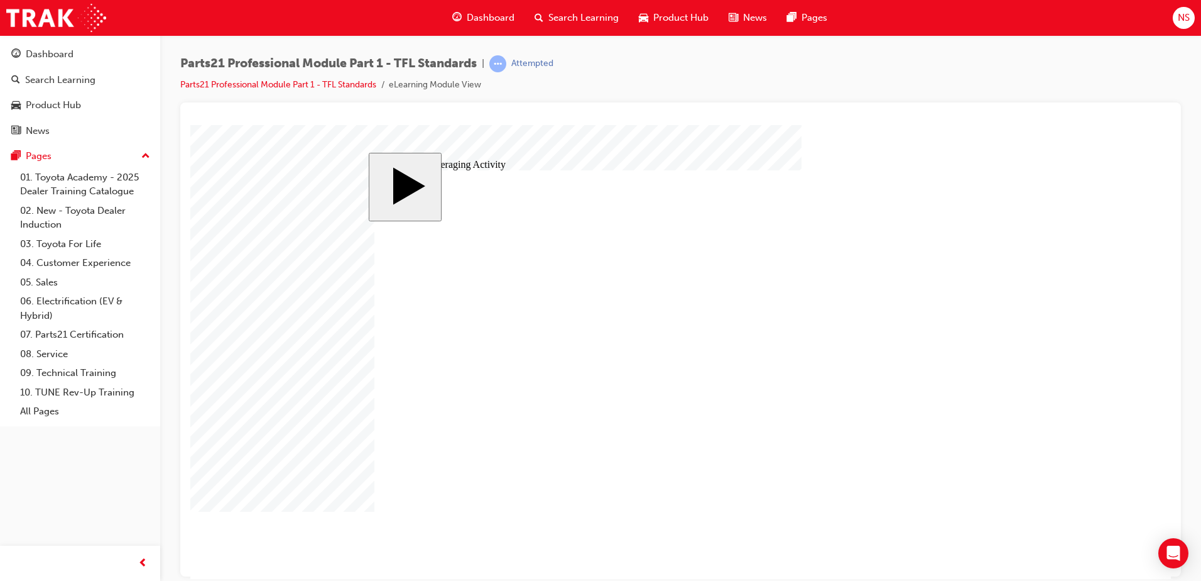
type input "3"
type input "30"
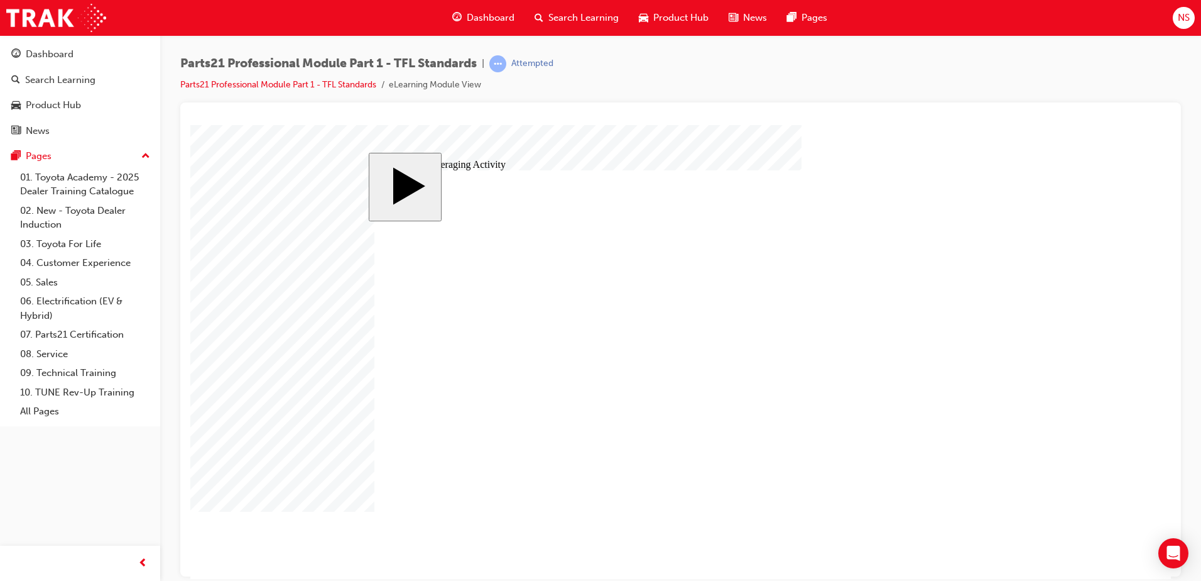
type input "30"
type input "6"
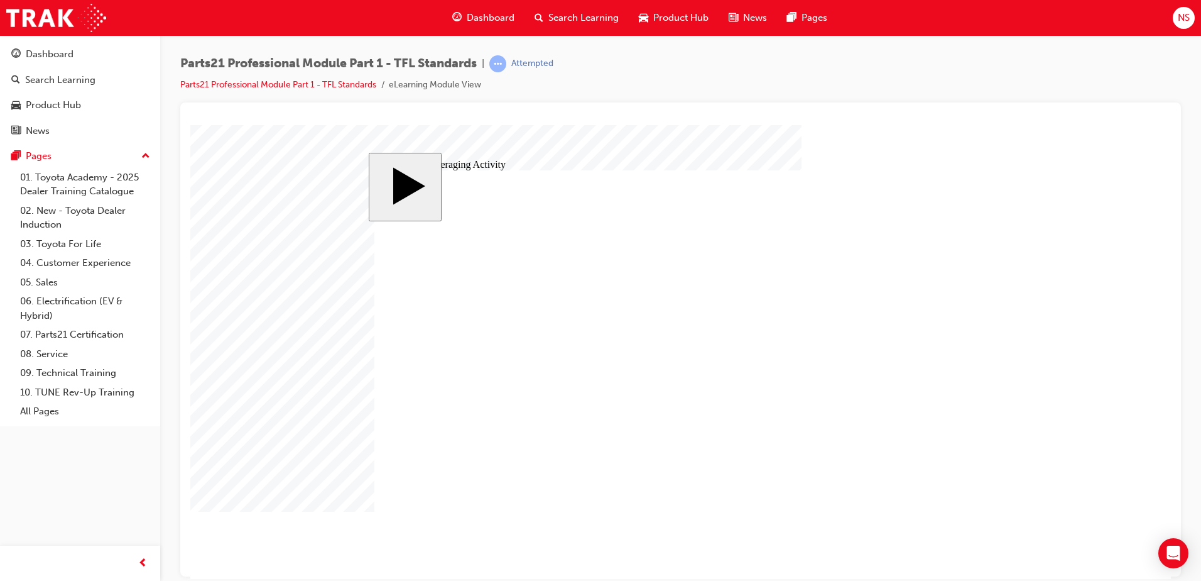
type input "30"
type input "6"
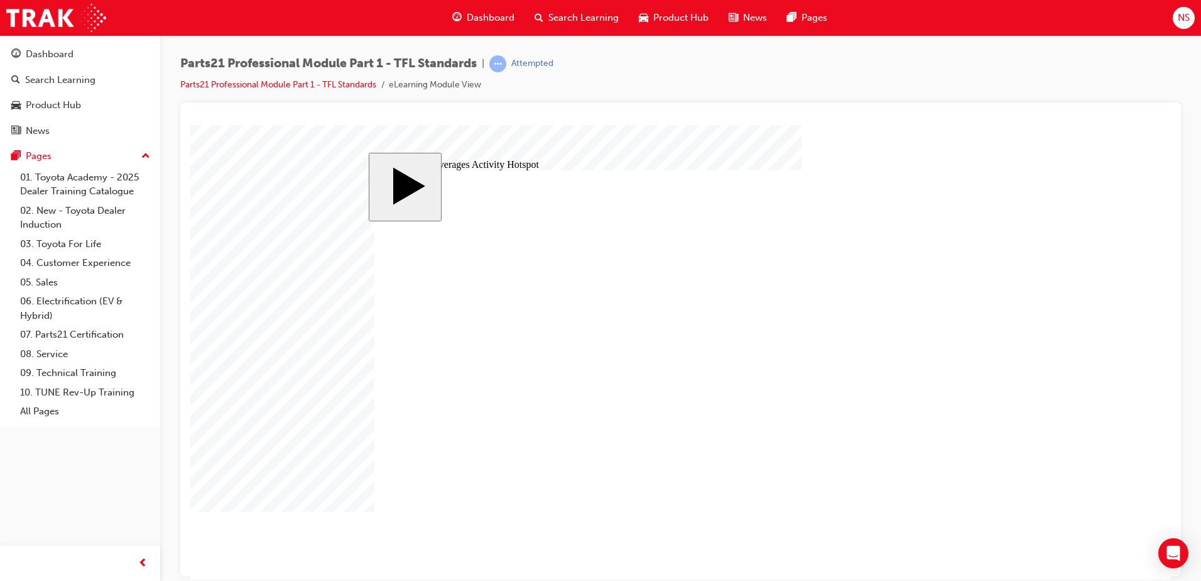
drag, startPoint x: 639, startPoint y: 329, endPoint x: 709, endPoint y: 327, distance: 70.4
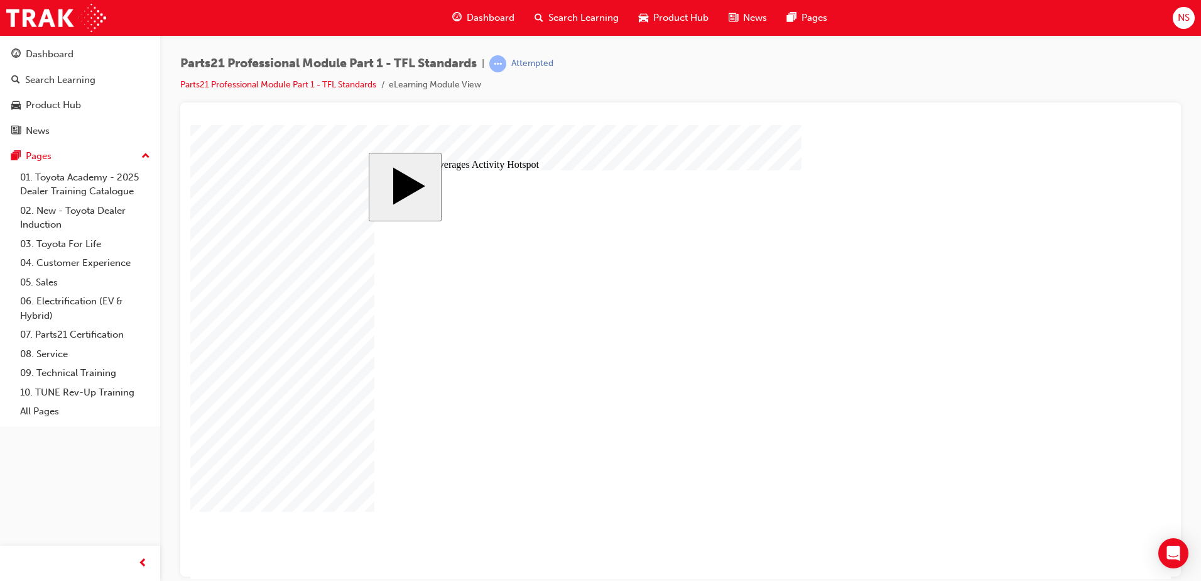
drag, startPoint x: 599, startPoint y: 403, endPoint x: 573, endPoint y: 404, distance: 25.8
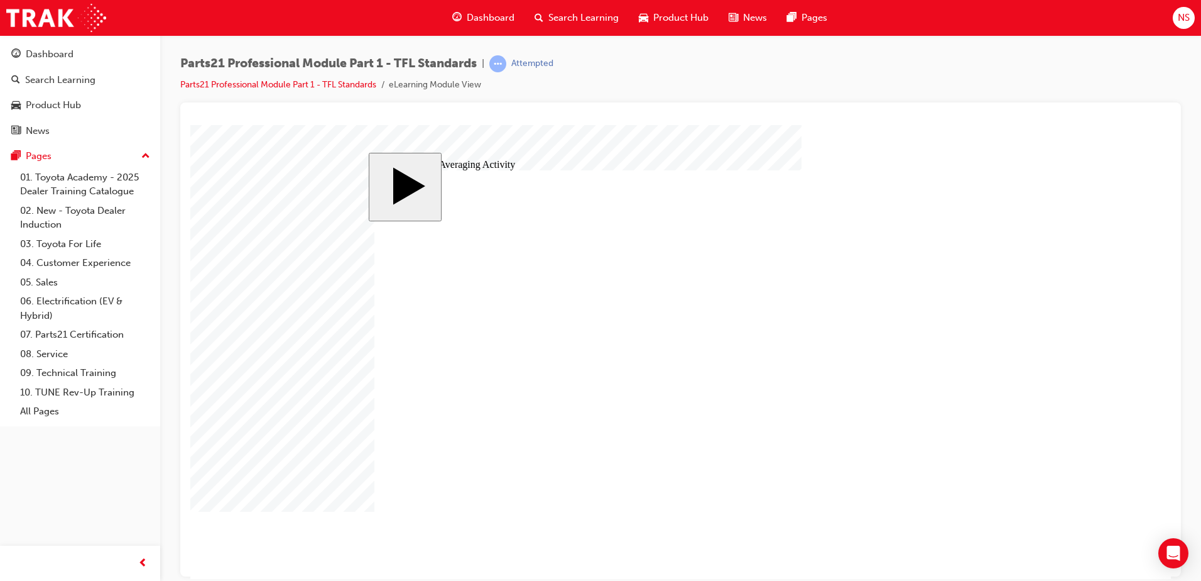
drag, startPoint x: 898, startPoint y: 299, endPoint x: 539, endPoint y: 397, distance: 371.9
drag, startPoint x: 899, startPoint y: 331, endPoint x: 736, endPoint y: 401, distance: 177.9
drag, startPoint x: 902, startPoint y: 354, endPoint x: 927, endPoint y: 400, distance: 51.8
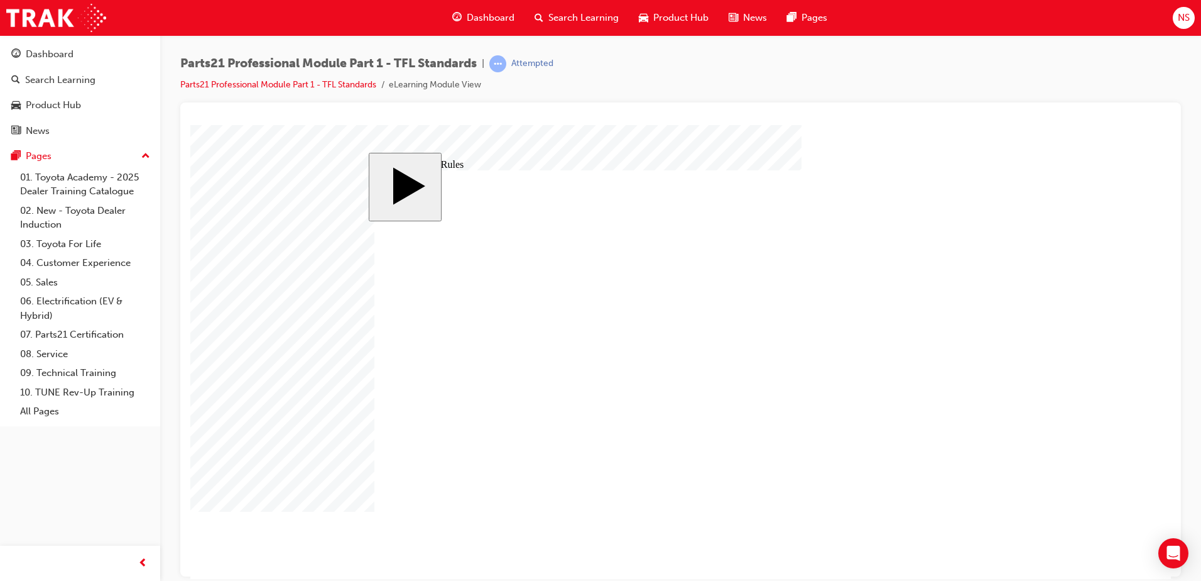
drag, startPoint x: 421, startPoint y: 367, endPoint x: 446, endPoint y: 406, distance: 46.0
type input "9"
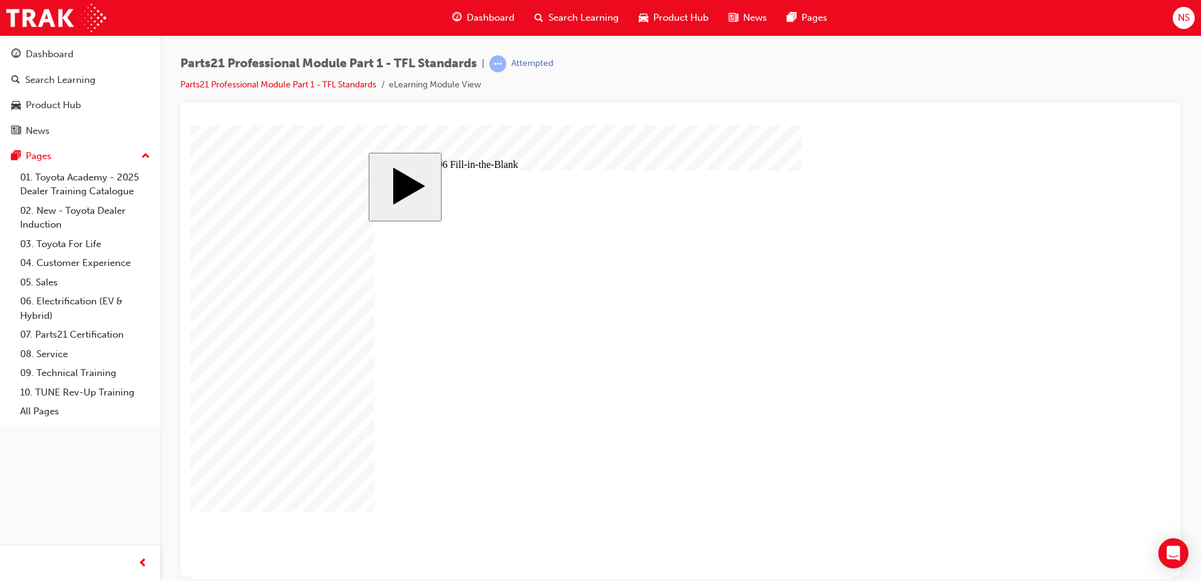
type input "9"
type input "1"
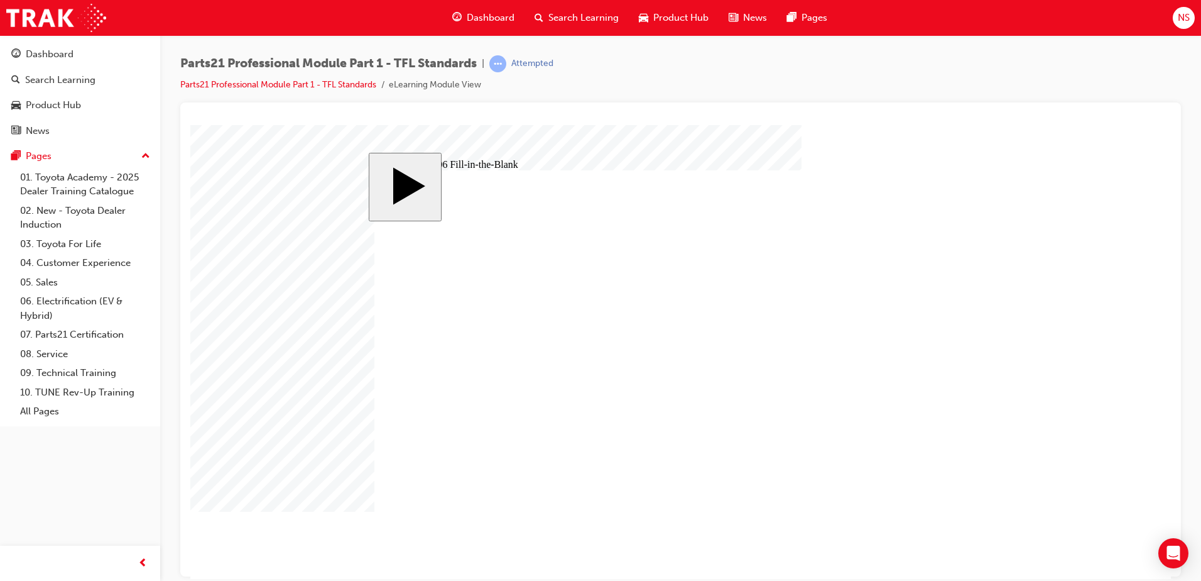
type input "17"
type input "1"
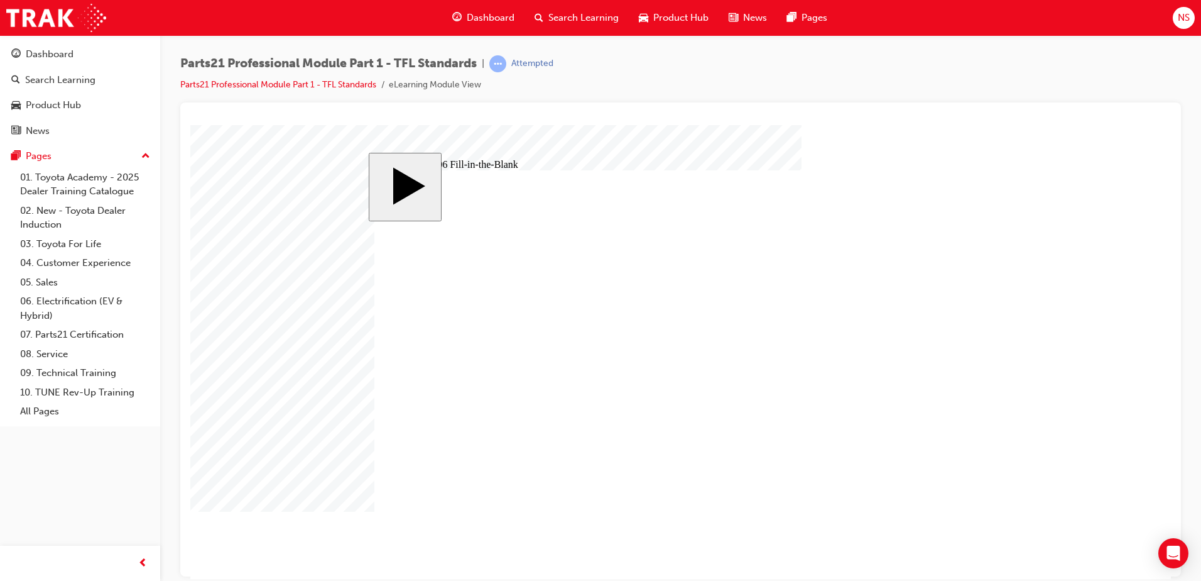
type input "1"
type input "18"
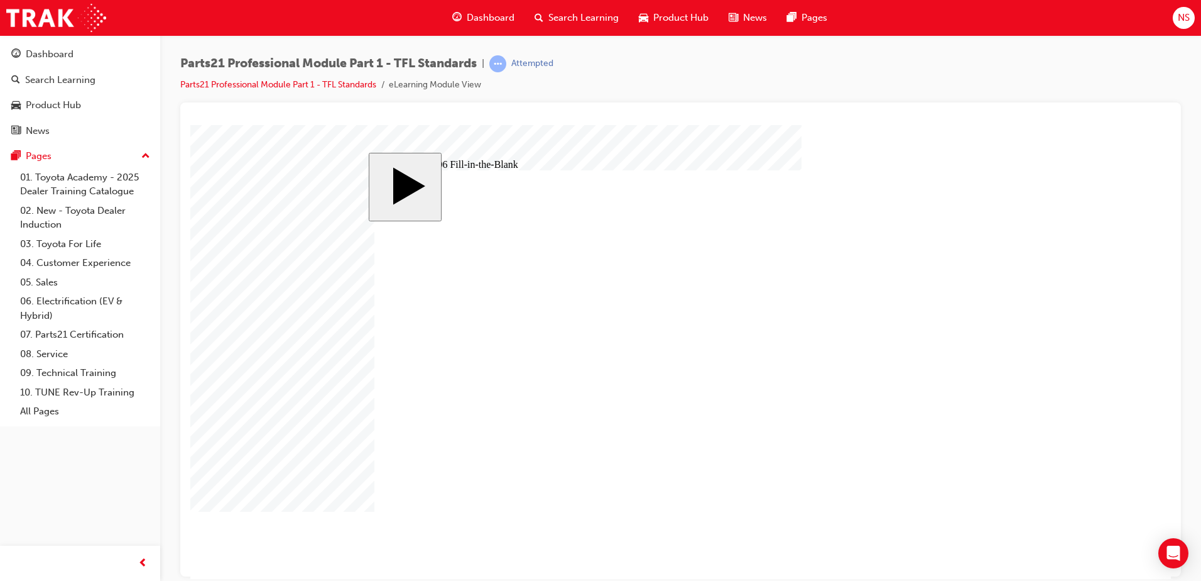
type input "1"
type input "14"
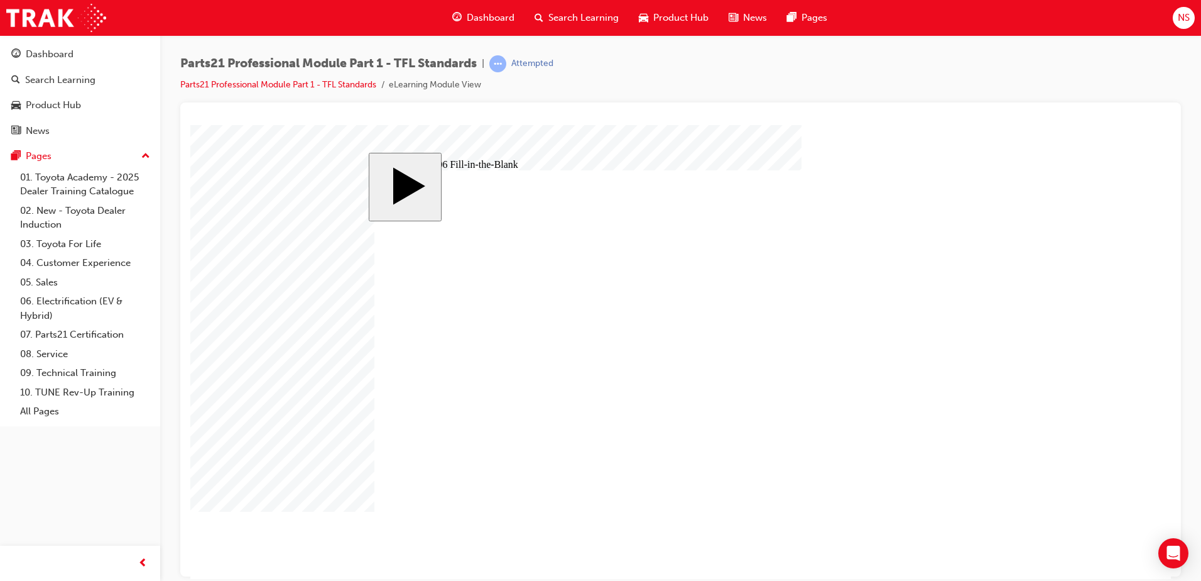
type input "1"
type input "12"
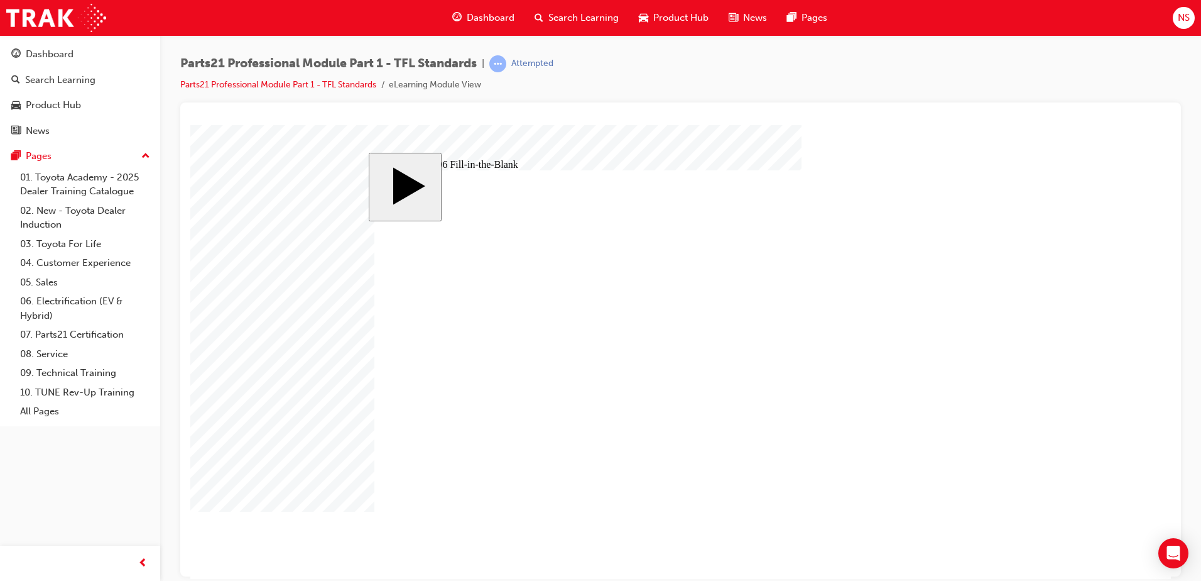
type input "12"
type input "1"
type input "13"
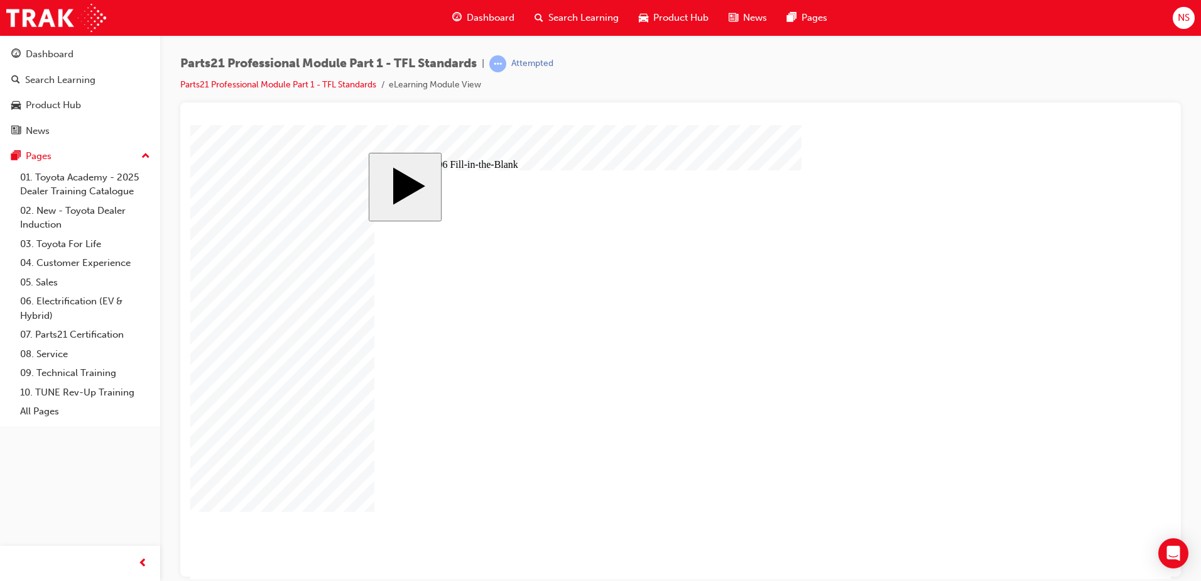
type input "13"
type input "8"
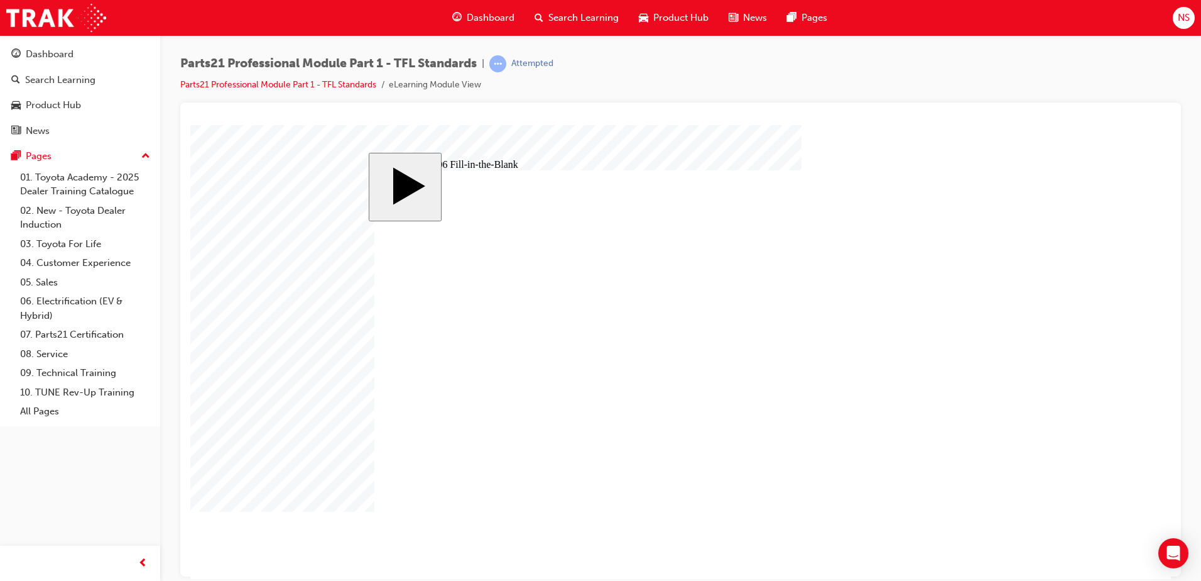
type input "83"
type input "8"
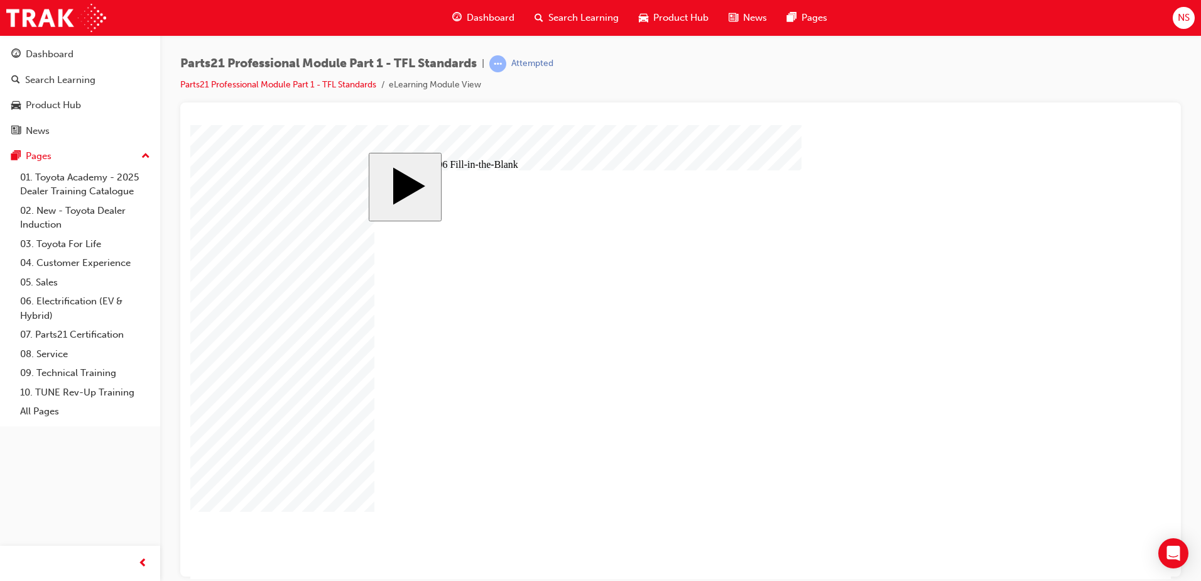
type input "8"
type input "83"
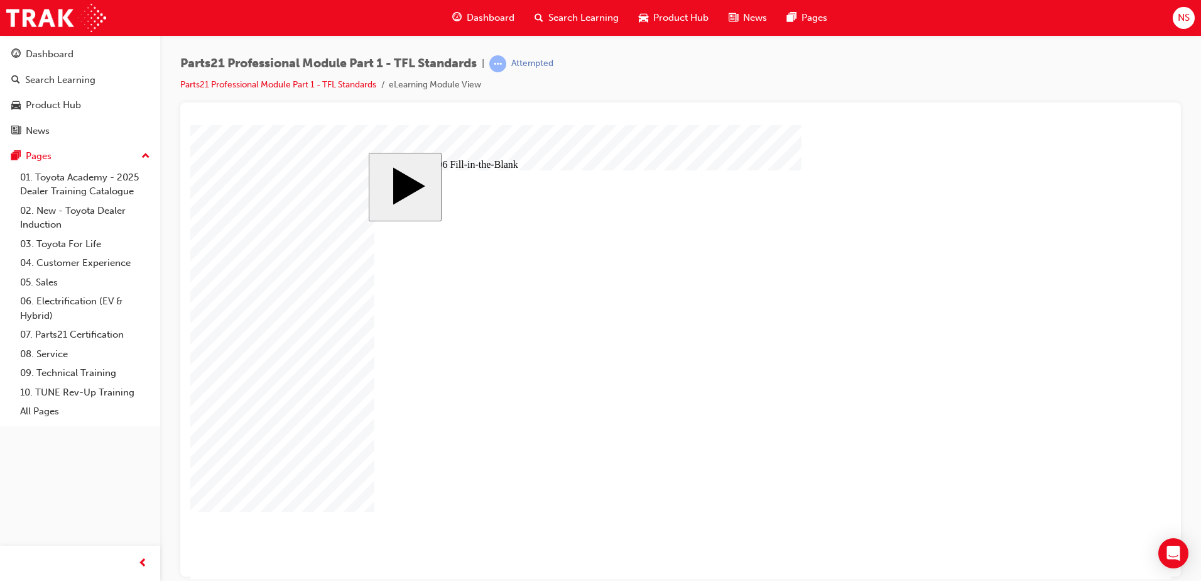
type input "6"
type input "1"
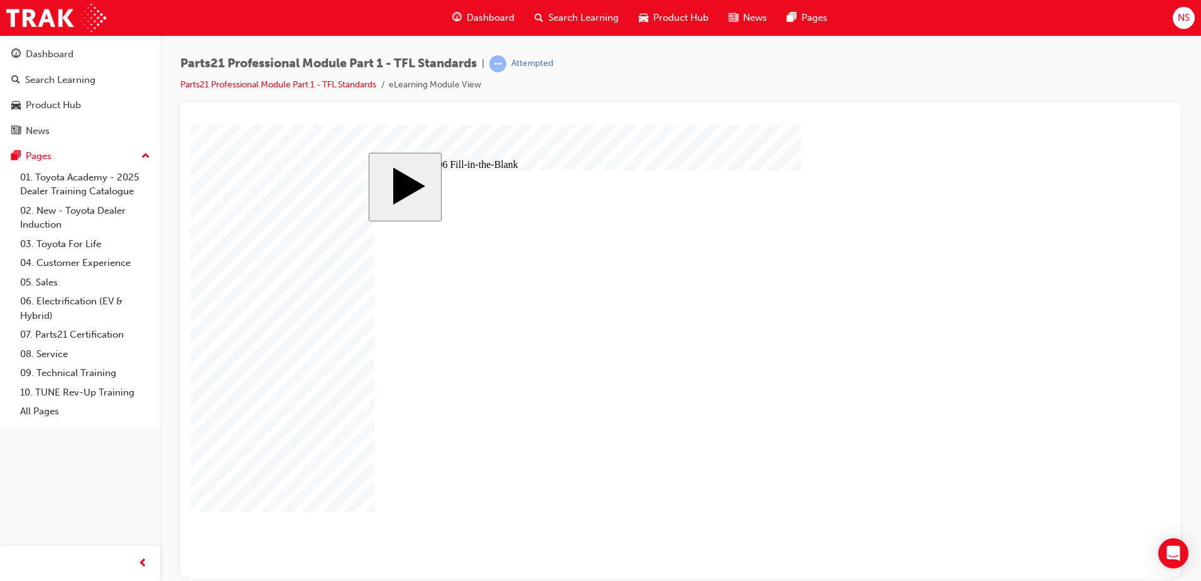
type input "1"
type input "13"
type input "13."
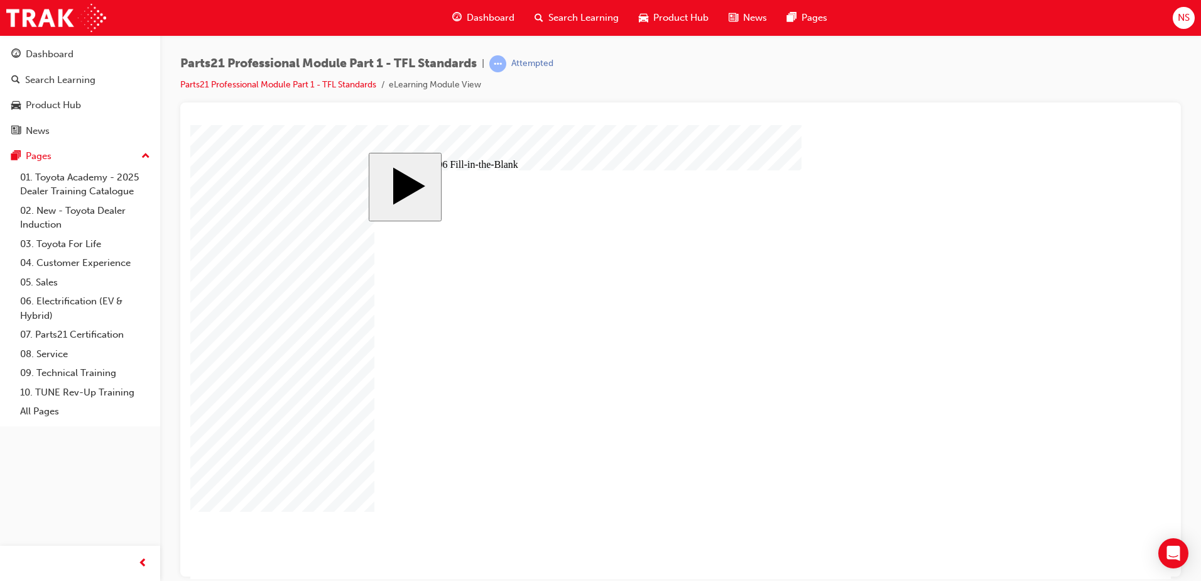
type input "13.8"
type input "13.83"
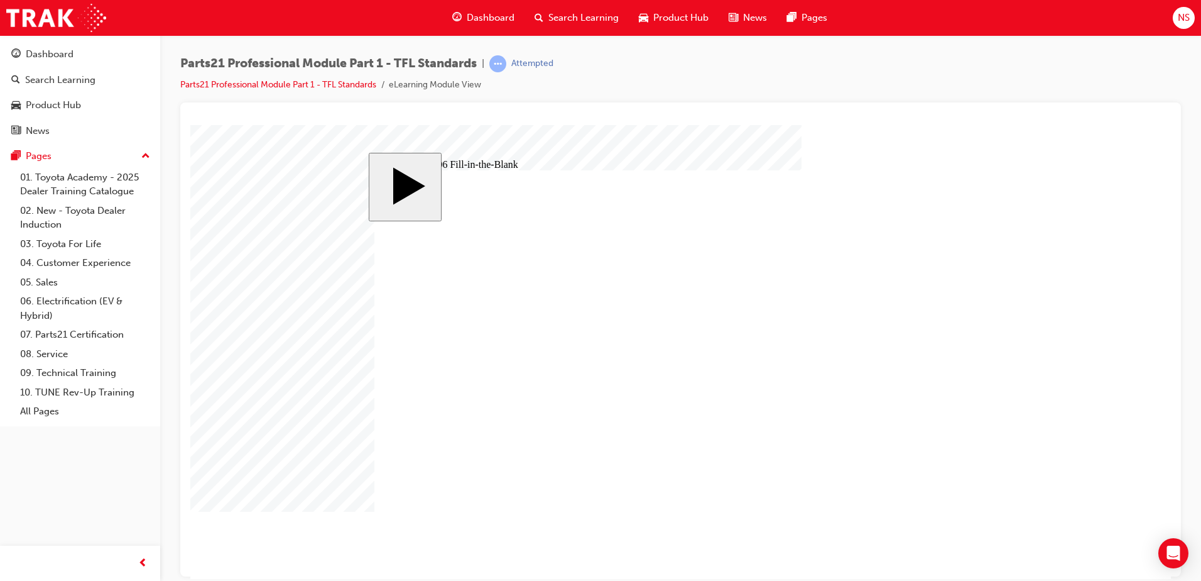
type input "9"
type input "17"
type input "18"
type input "14"
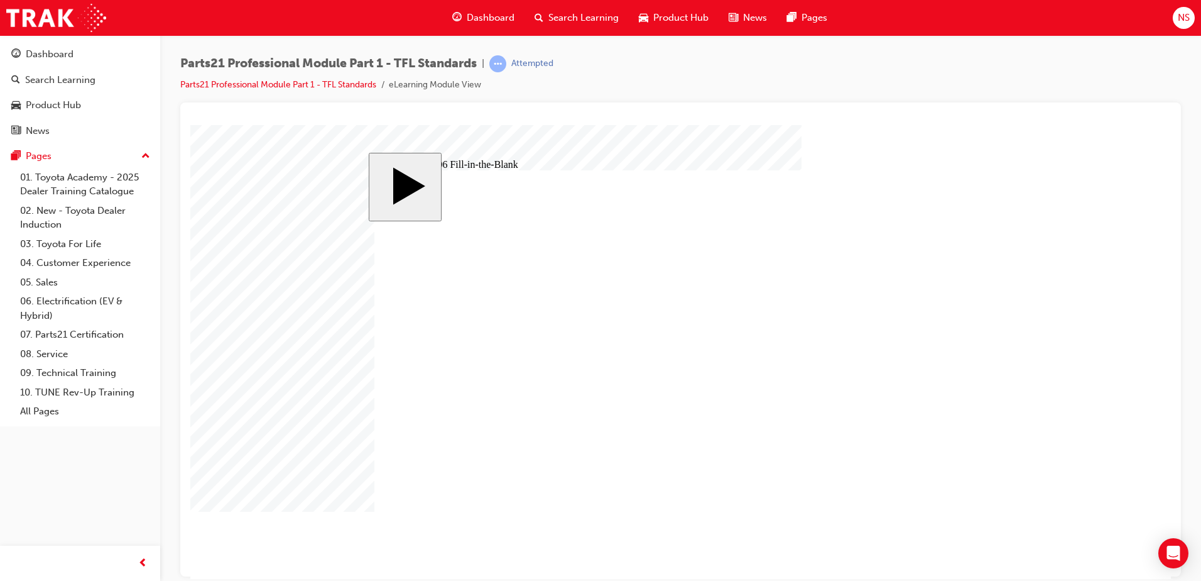
type input "12"
type input "13"
type input "83"
type input "6"
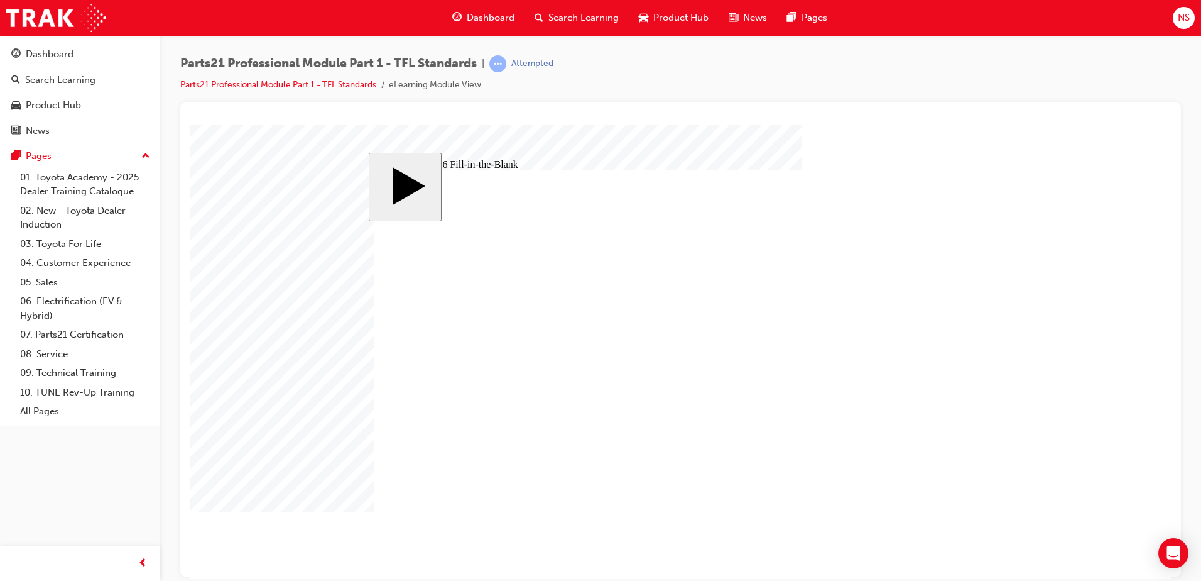
type input "13.83"
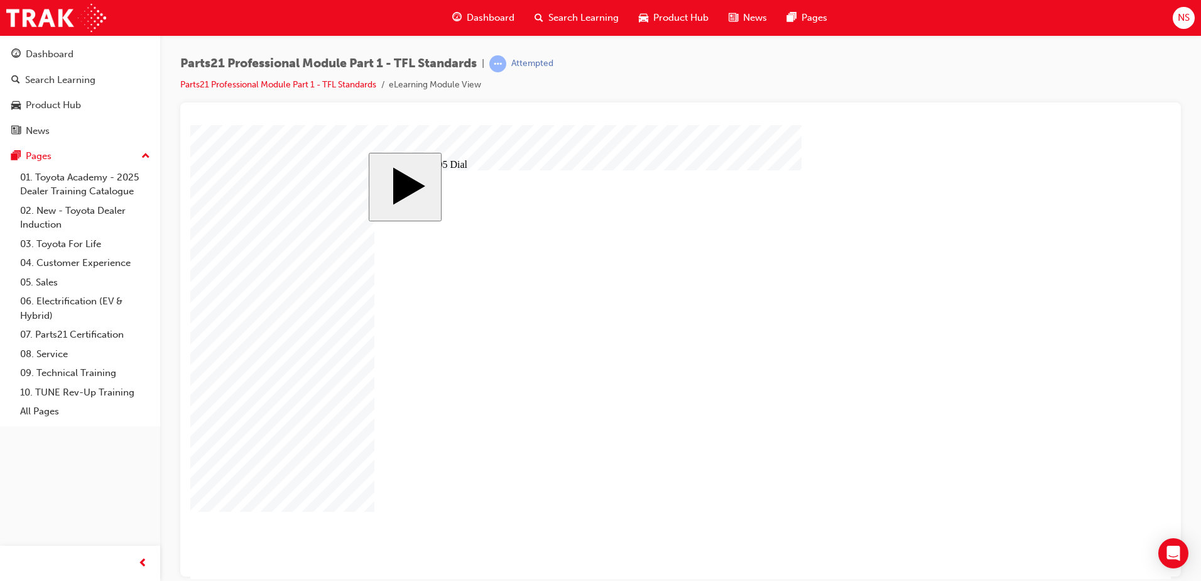
type input "14"
